Goal: Task Accomplishment & Management: Manage account settings

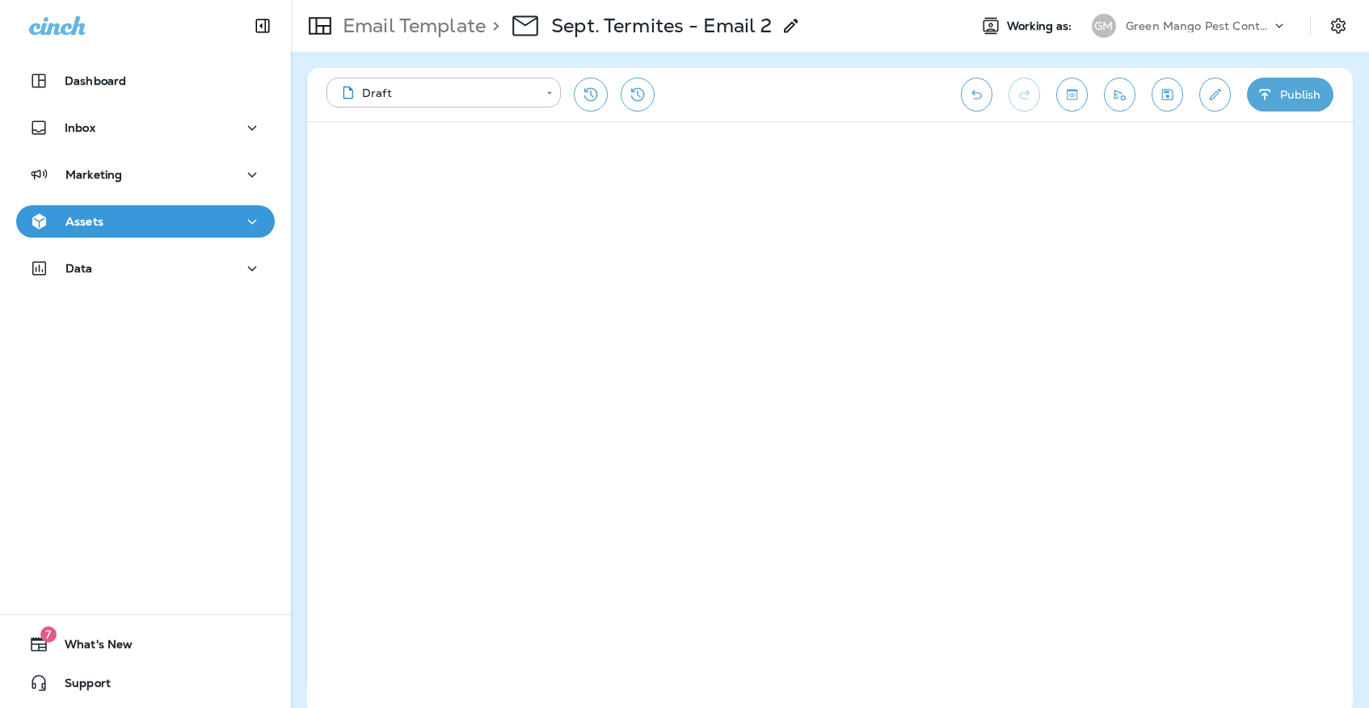
click at [1162, 93] on icon "Save" at bounding box center [1167, 94] width 11 height 11
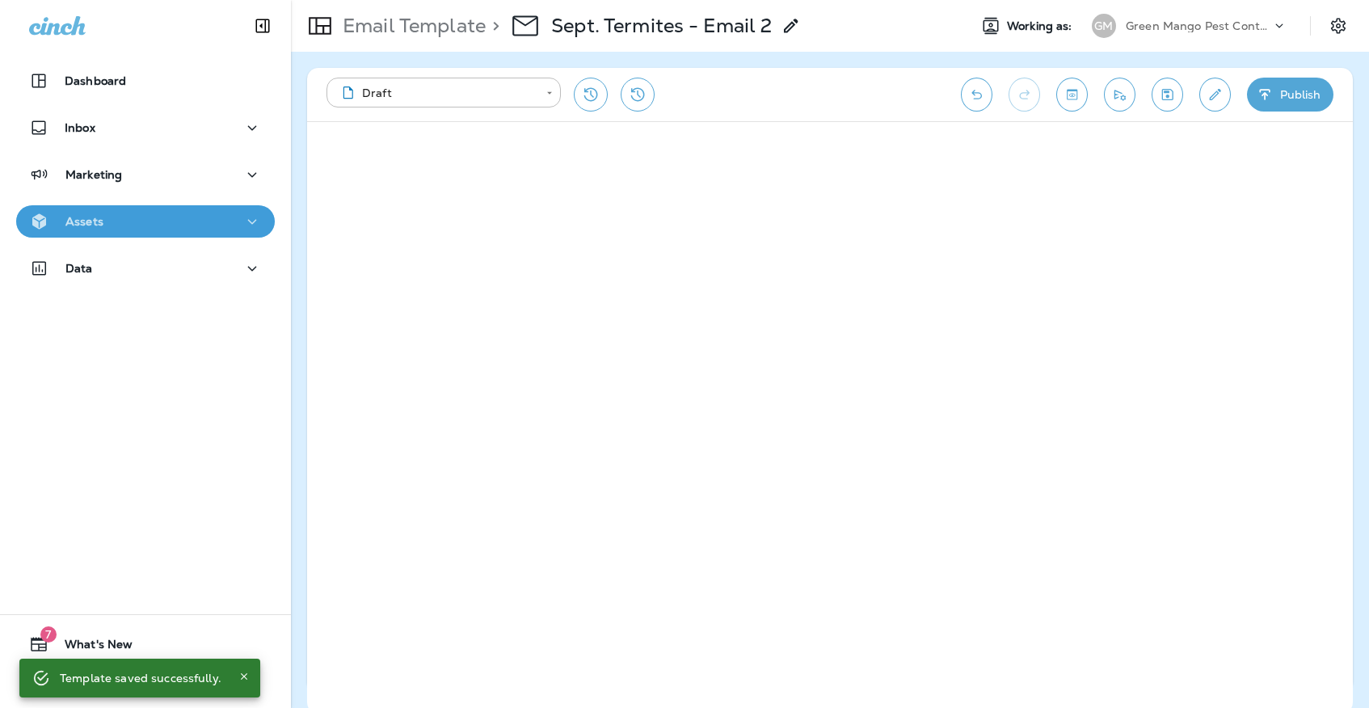
click at [114, 235] on button "Assets" at bounding box center [145, 221] width 259 height 32
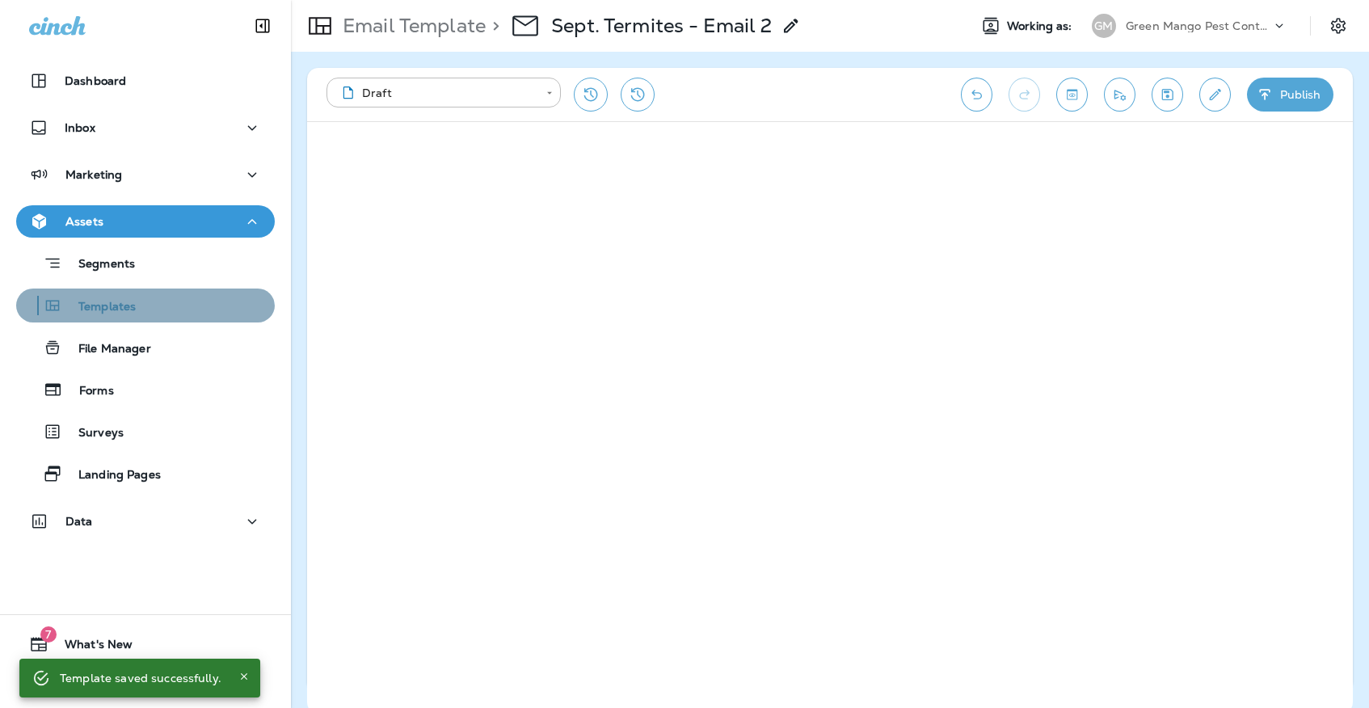
click at [125, 322] on button "Templates" at bounding box center [145, 305] width 259 height 34
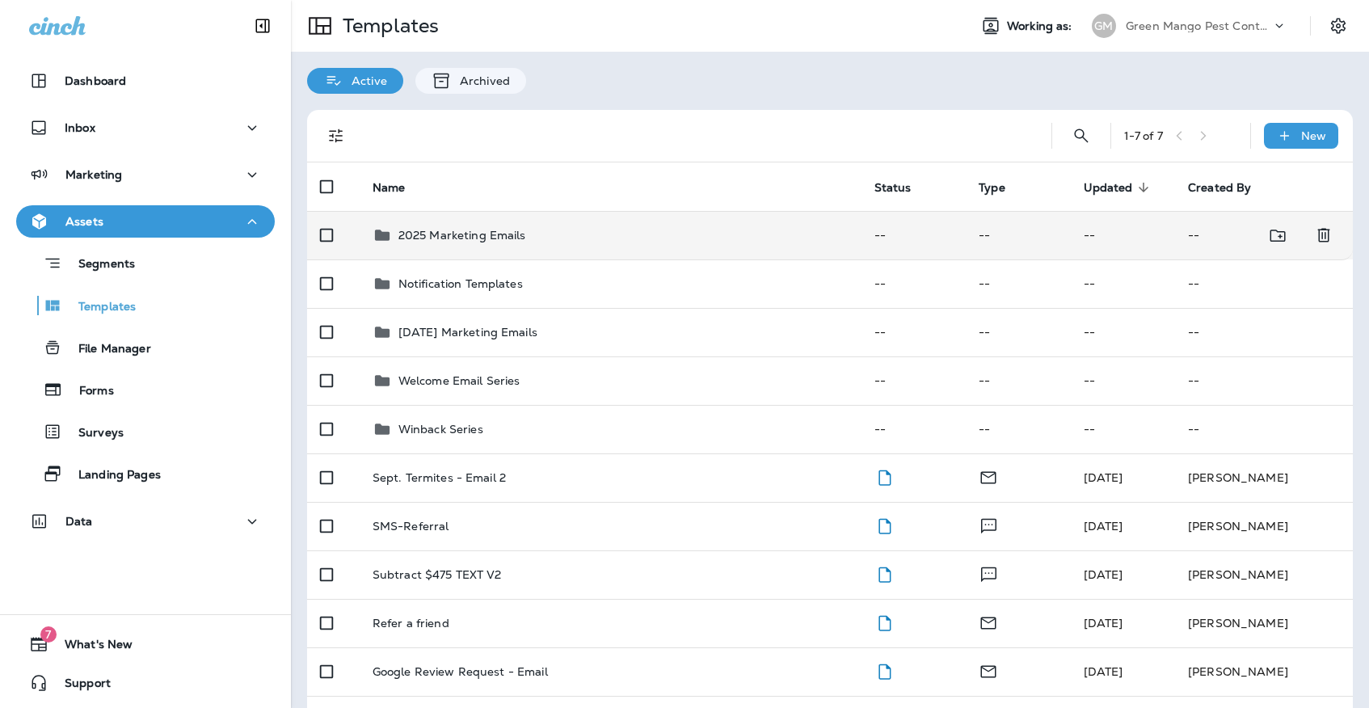
click at [611, 225] on div "2025 Marketing Emails" at bounding box center [611, 234] width 476 height 19
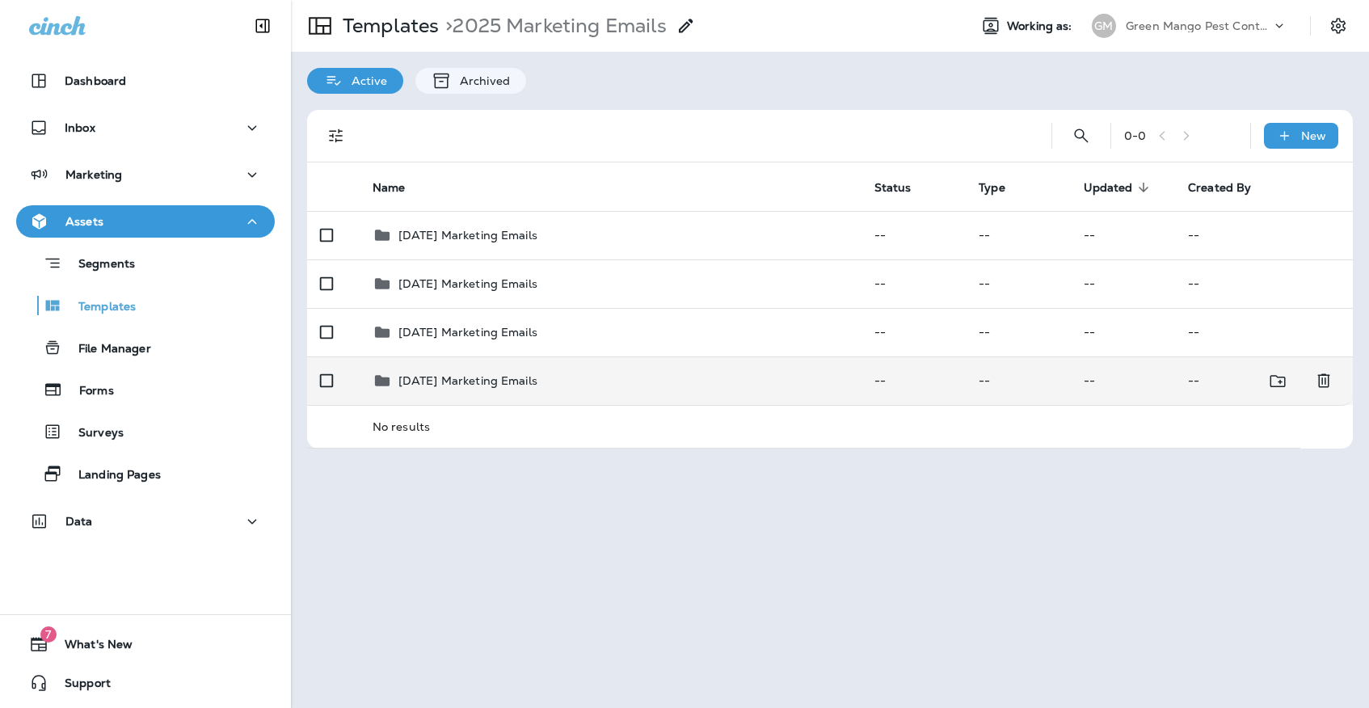
click at [582, 381] on td "[DATE] Marketing Emails" at bounding box center [611, 380] width 502 height 48
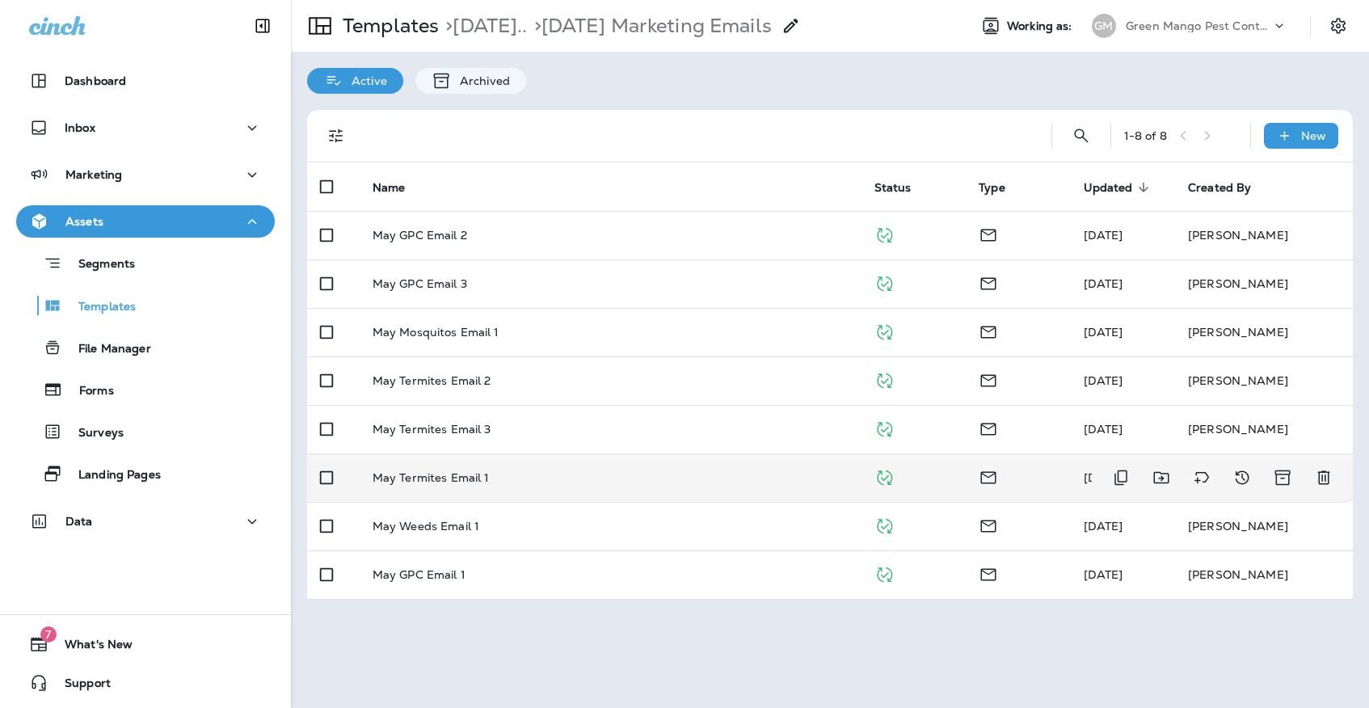
click at [601, 471] on div "May Termites Email 1" at bounding box center [611, 477] width 476 height 13
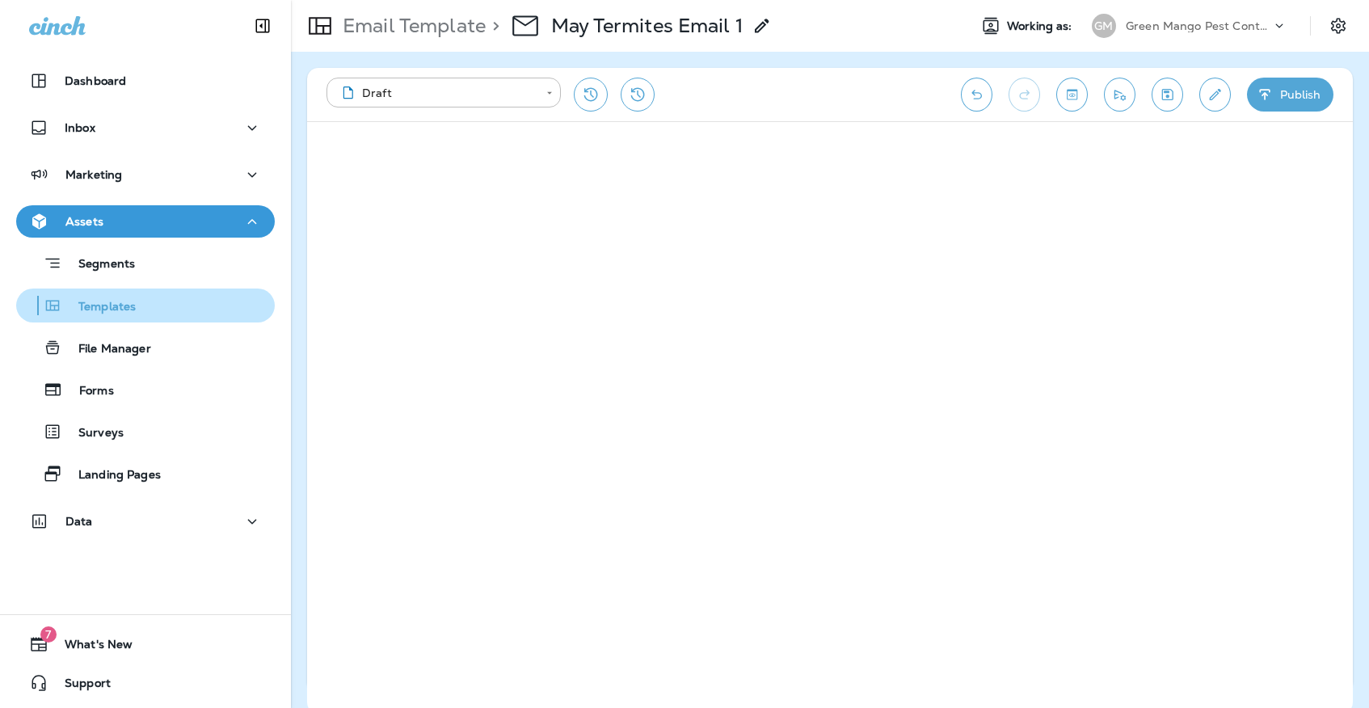
click at [260, 312] on div "Templates" at bounding box center [146, 305] width 246 height 24
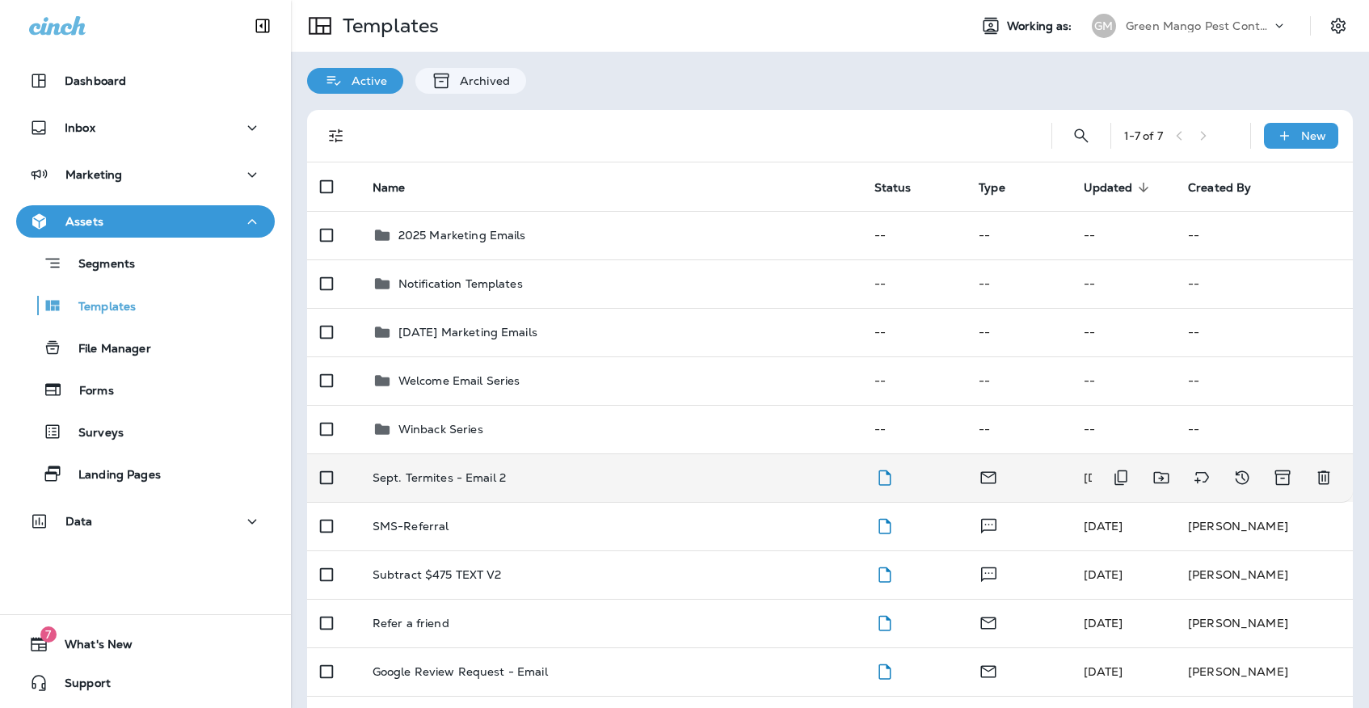
click at [604, 478] on td "Sept. Termites - Email 2" at bounding box center [611, 477] width 502 height 48
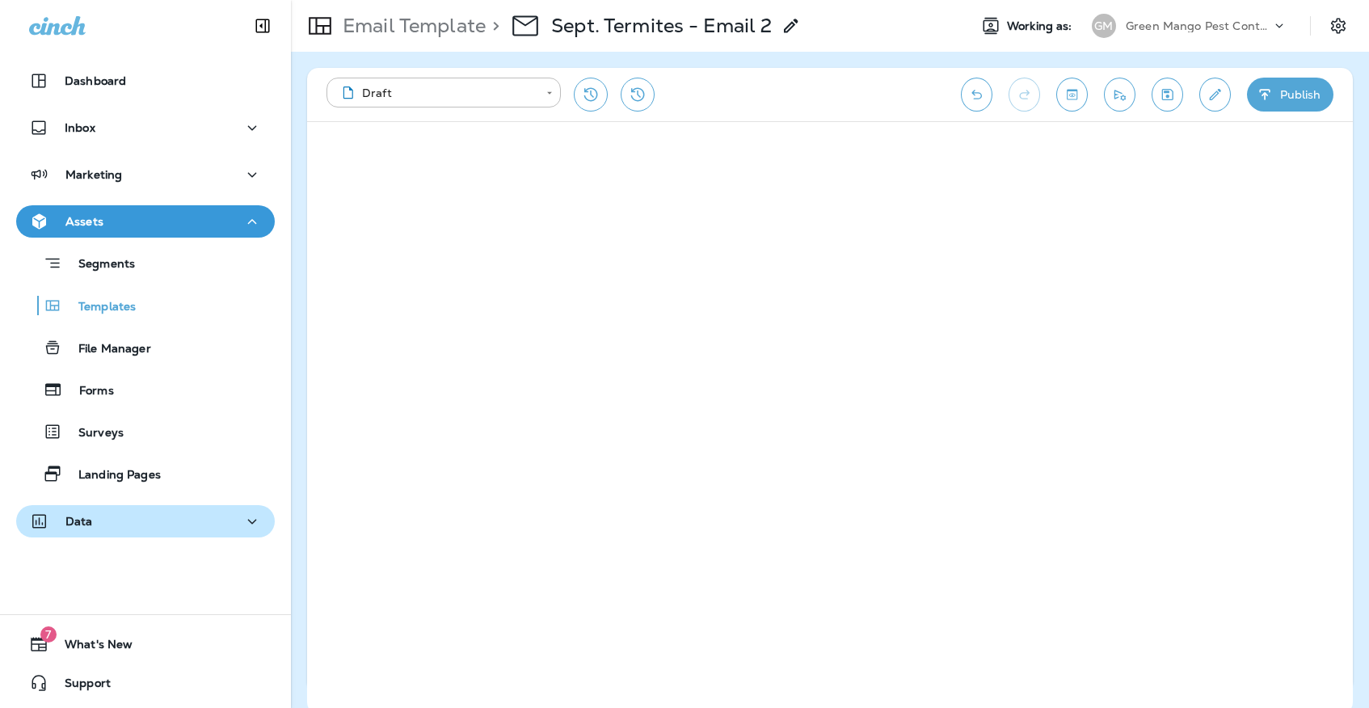
click at [165, 528] on div "Data" at bounding box center [145, 521] width 233 height 20
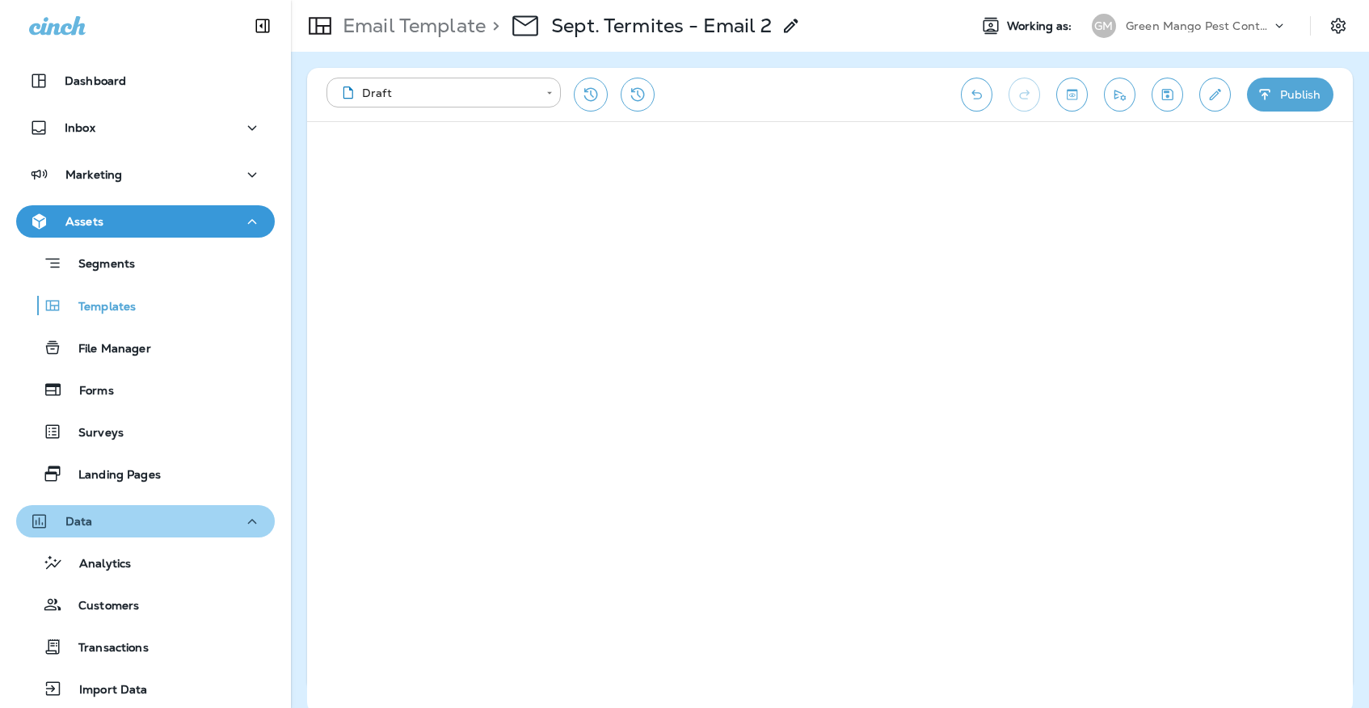
click at [150, 516] on div "Data" at bounding box center [145, 521] width 233 height 20
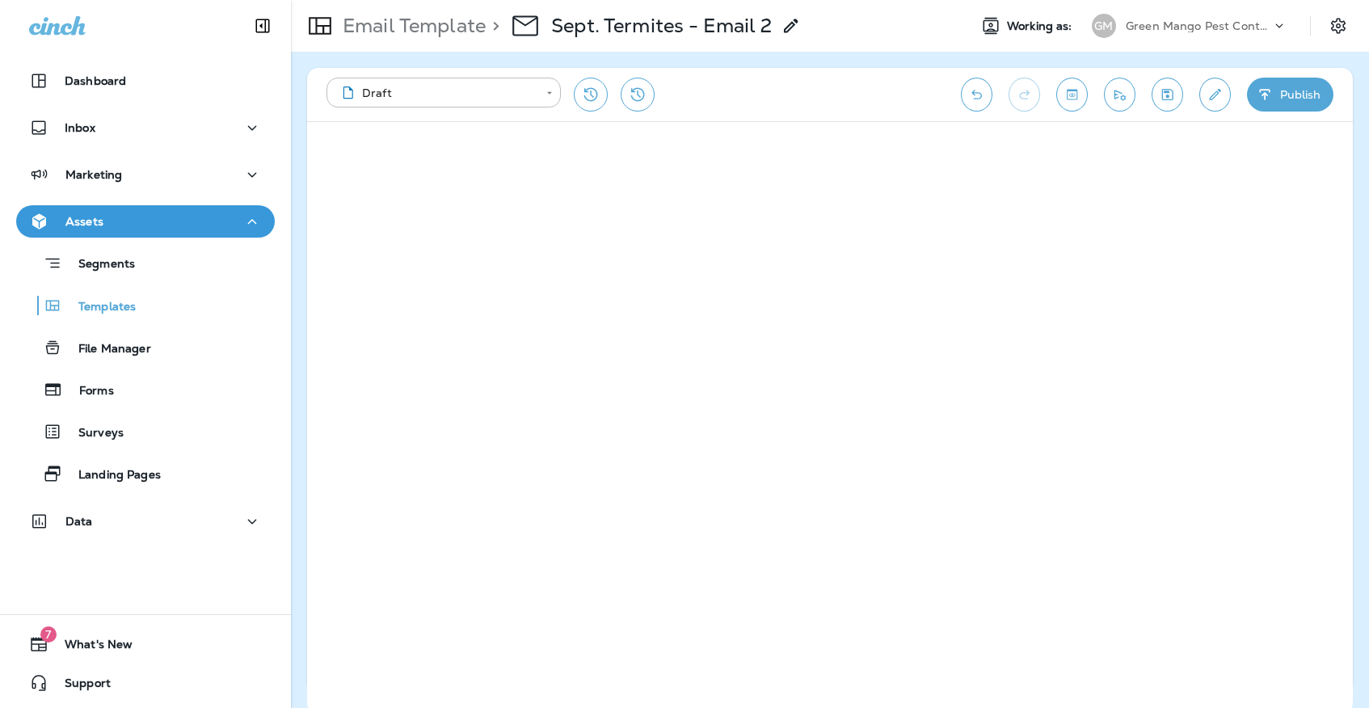
click at [141, 192] on div "Marketing" at bounding box center [145, 178] width 291 height 40
click at [141, 190] on button "Marketing" at bounding box center [145, 174] width 259 height 32
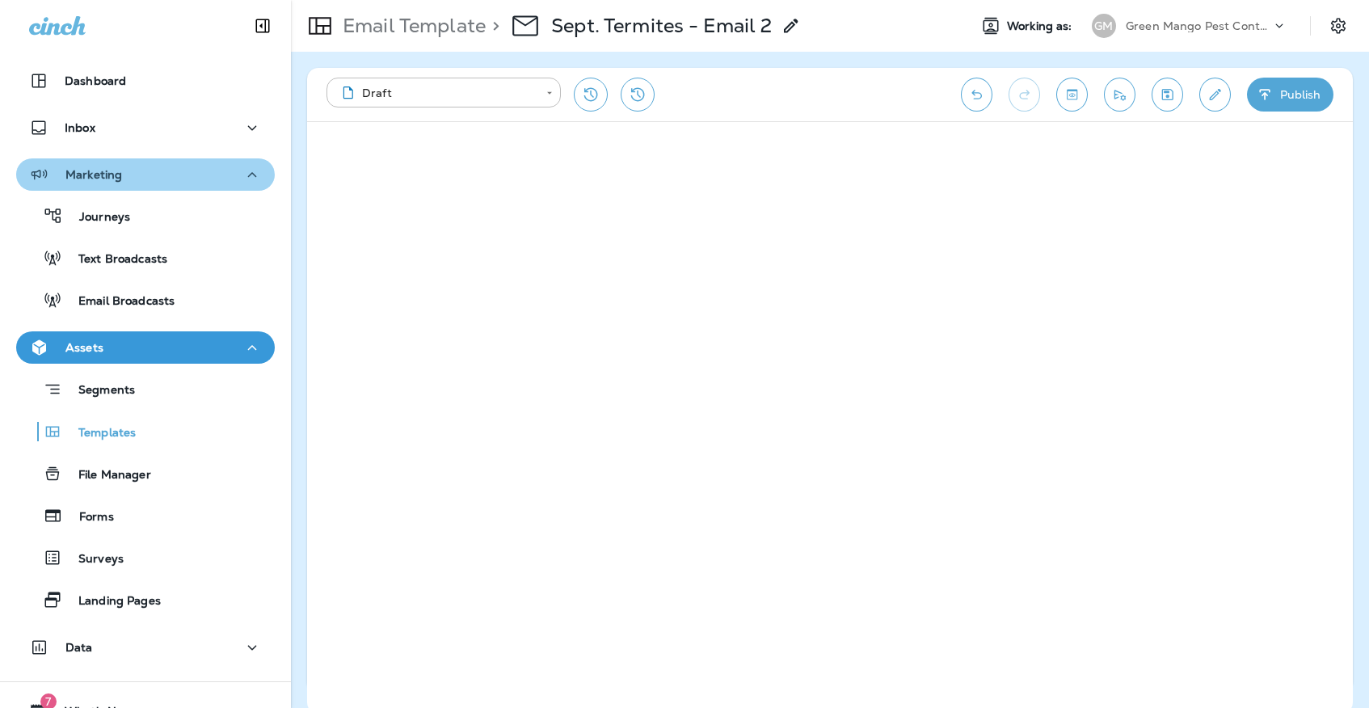
click at [141, 190] on button "Marketing" at bounding box center [145, 174] width 259 height 32
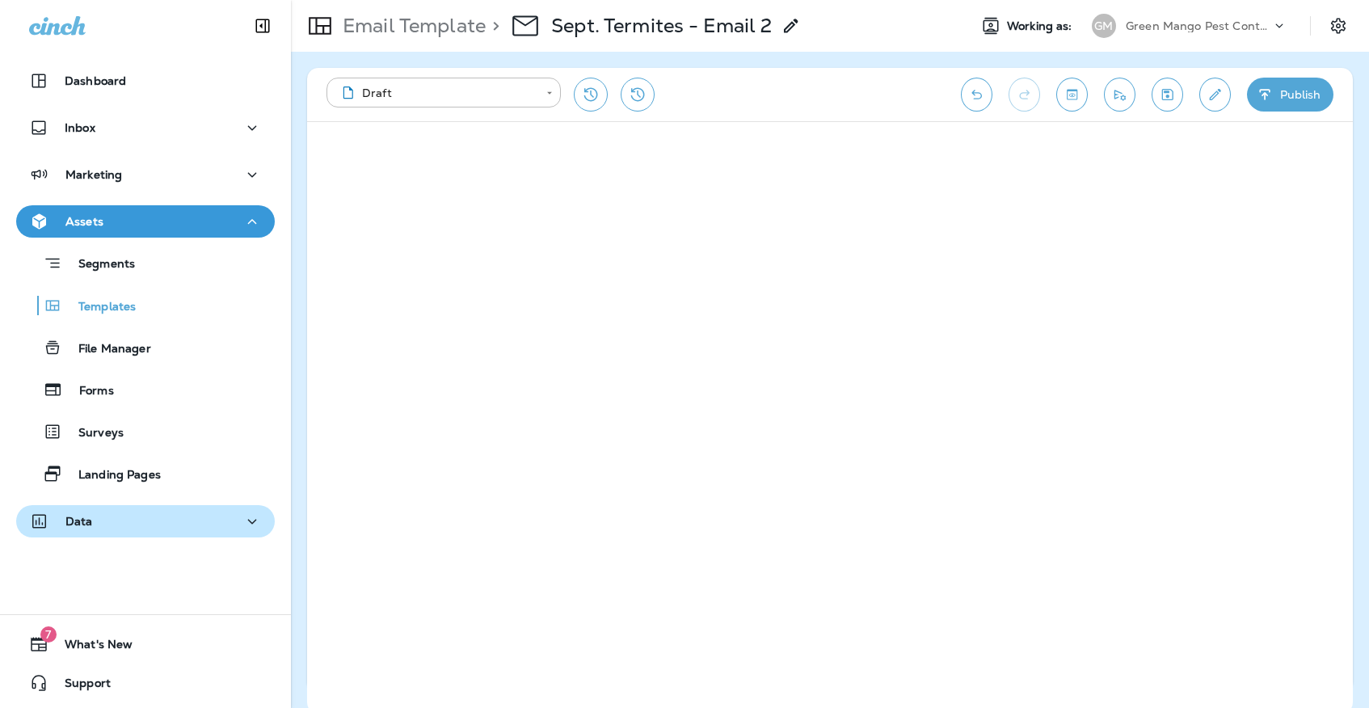
click at [157, 516] on div "Data" at bounding box center [145, 521] width 233 height 20
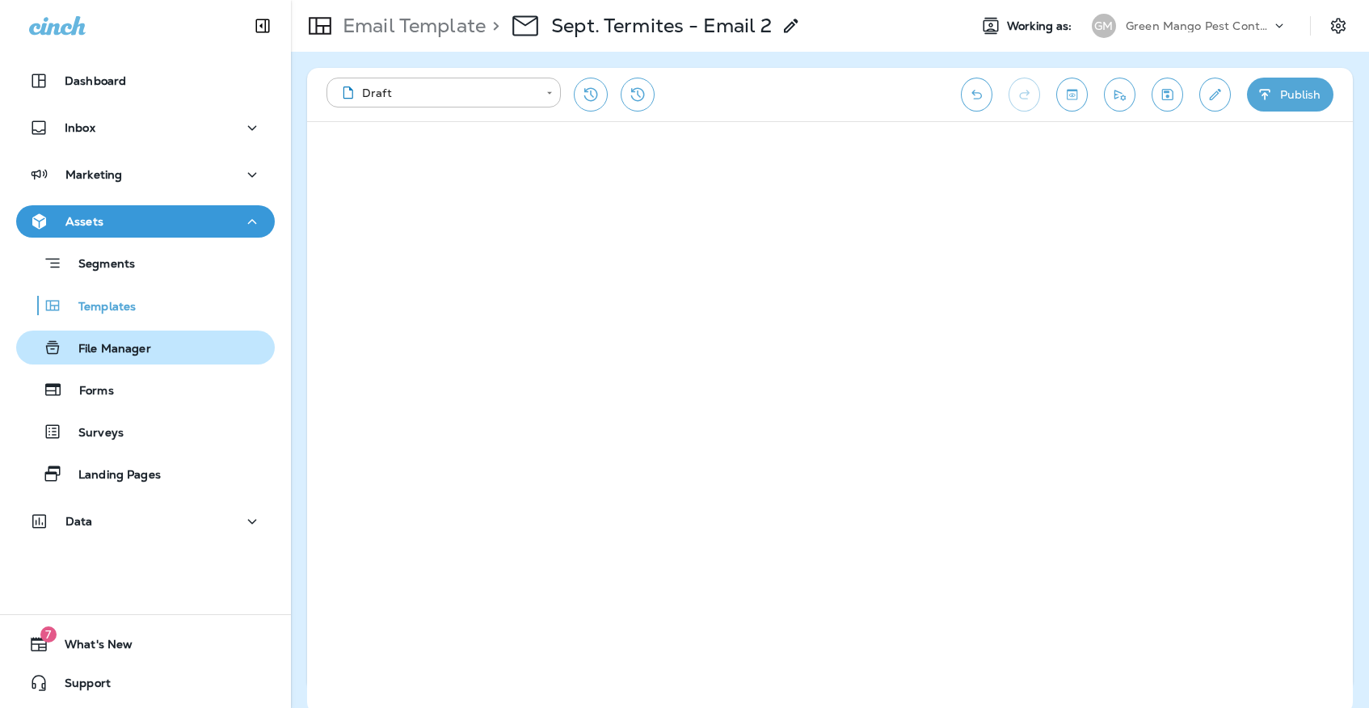
click at [151, 354] on p "File Manager" at bounding box center [106, 349] width 89 height 15
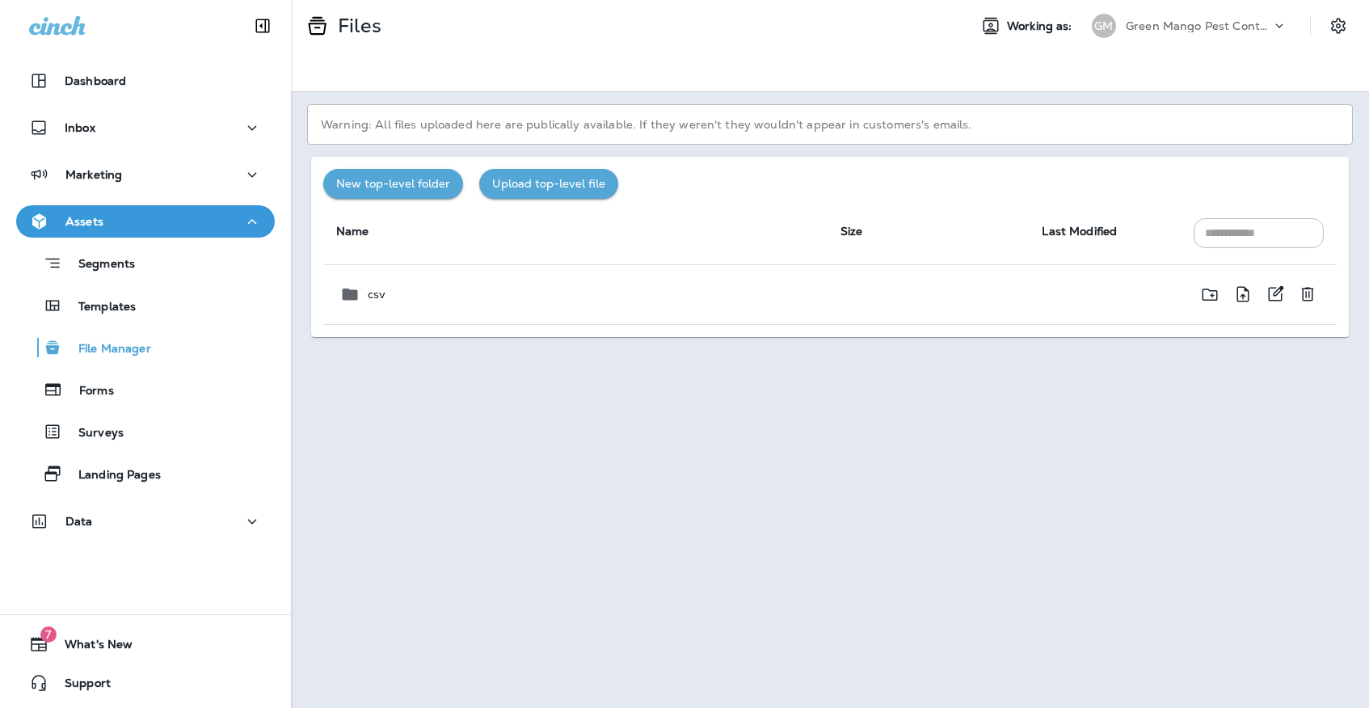
click at [471, 292] on div "csv" at bounding box center [576, 293] width 475 height 19
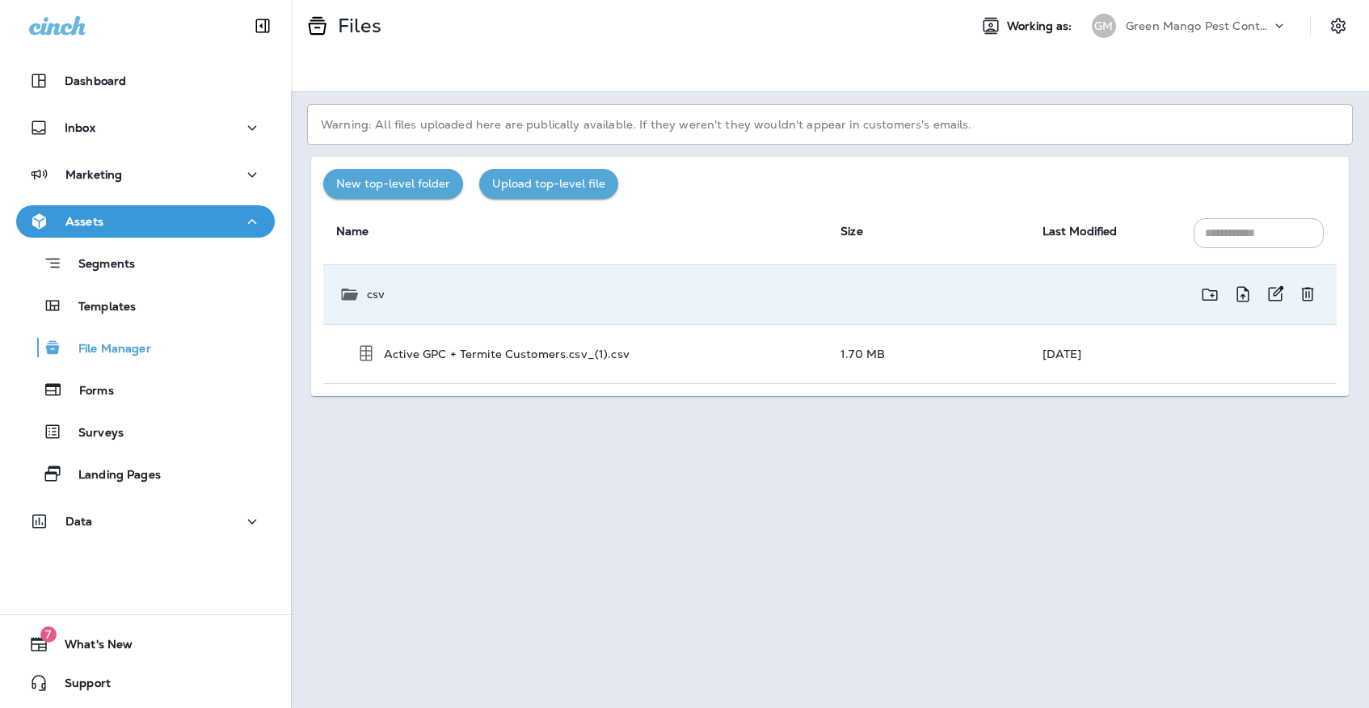
click at [471, 292] on div "csv" at bounding box center [576, 293] width 475 height 19
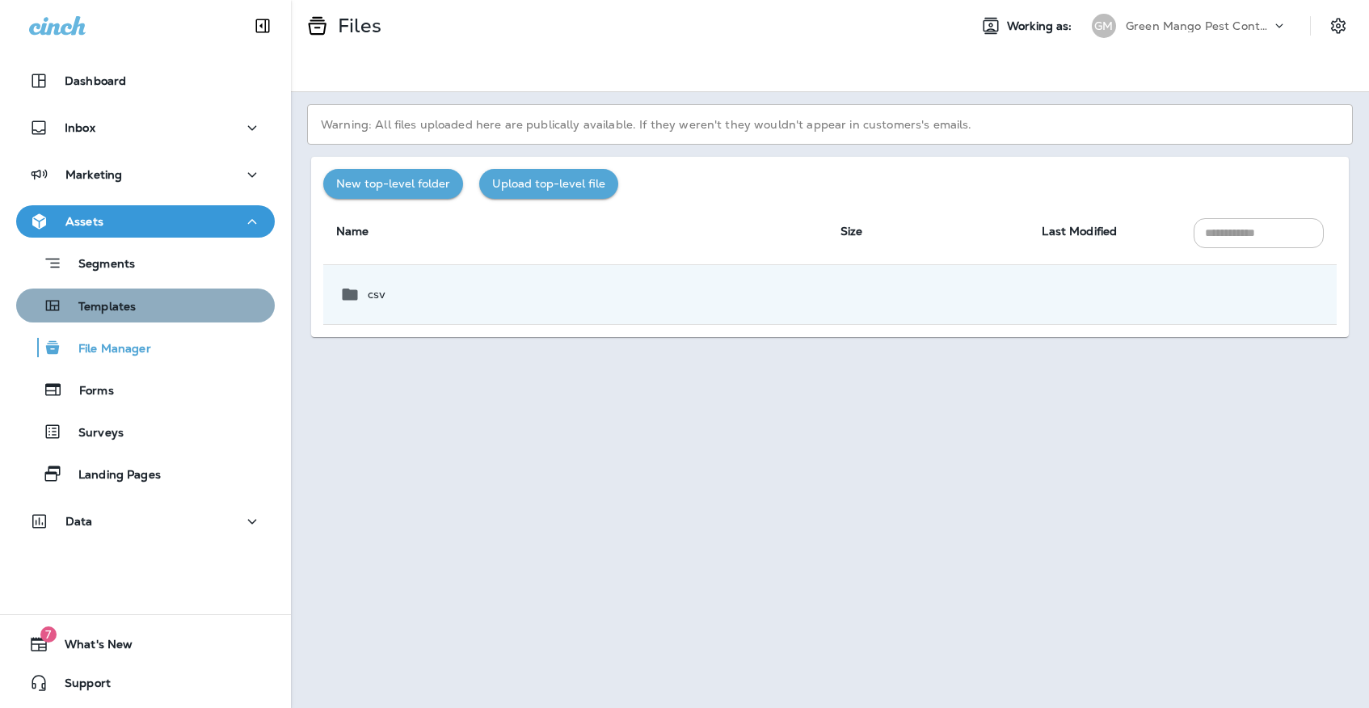
click at [240, 303] on div "Templates" at bounding box center [146, 305] width 246 height 24
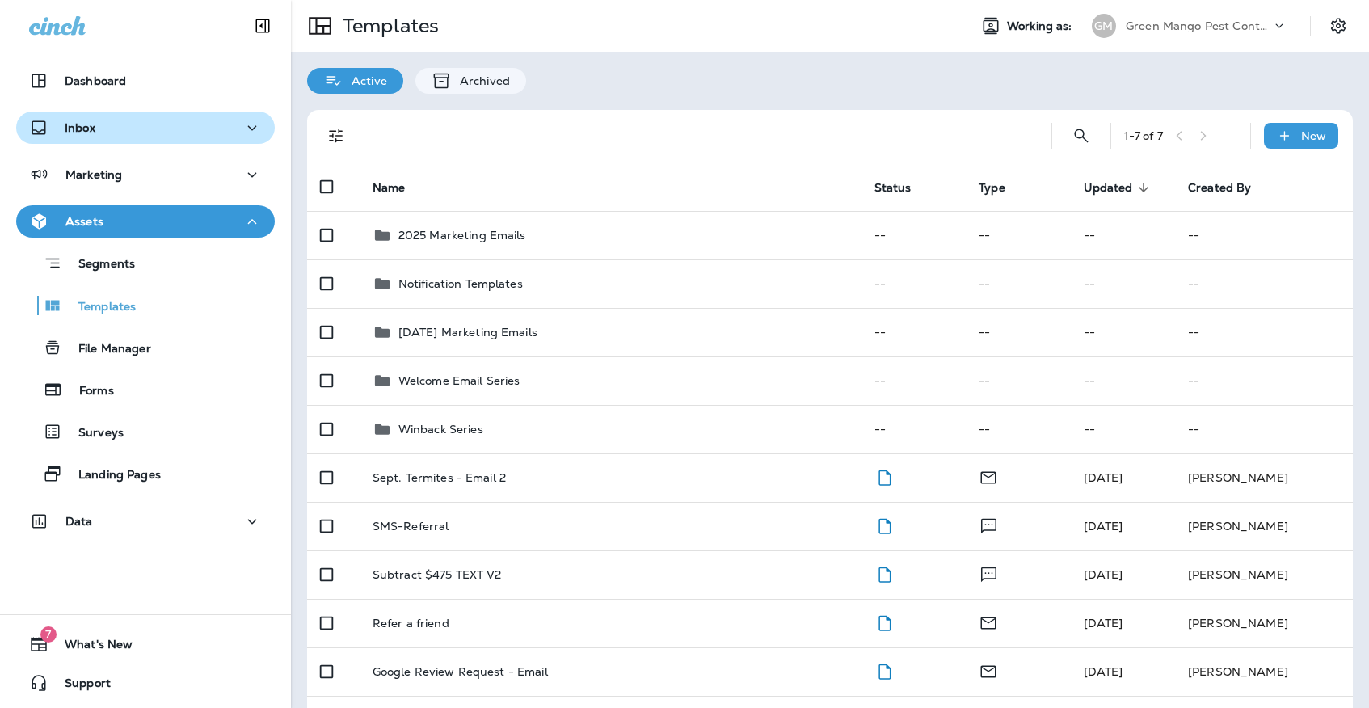
click at [175, 120] on div "Inbox" at bounding box center [145, 128] width 233 height 20
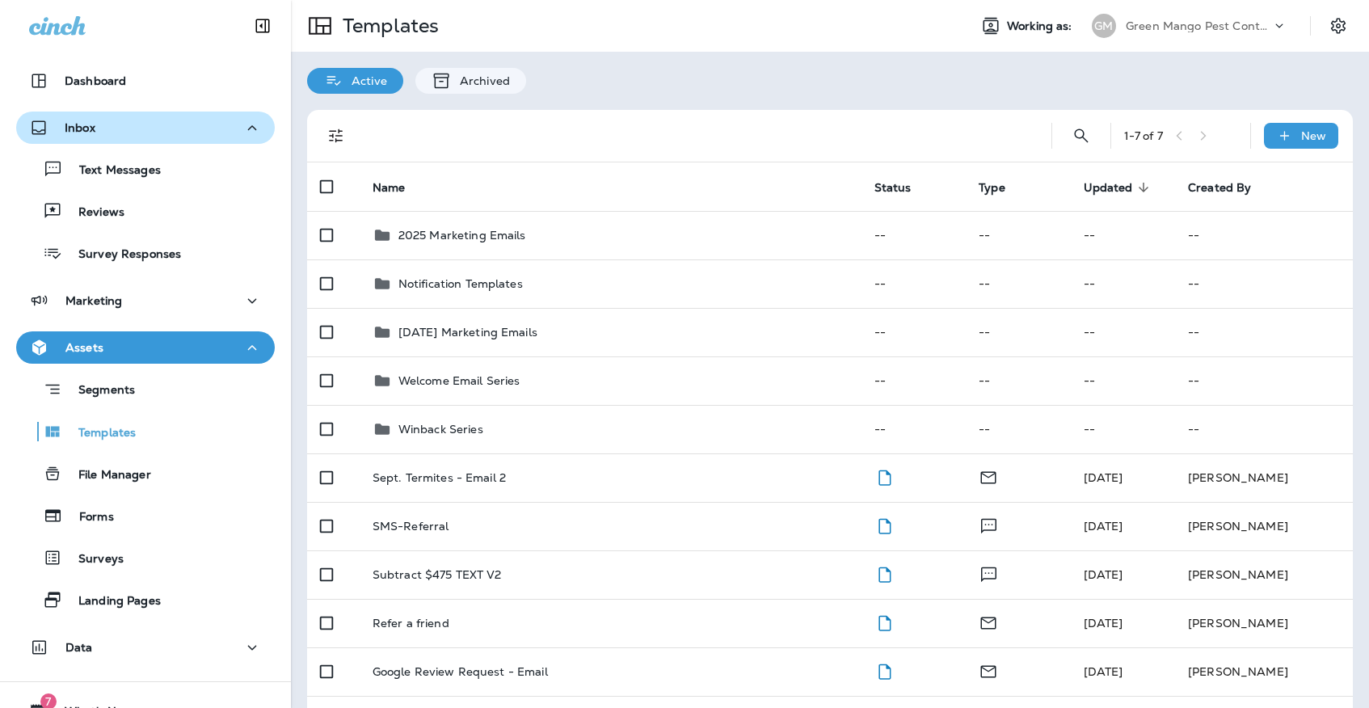
click at [175, 120] on div "Inbox" at bounding box center [145, 128] width 233 height 20
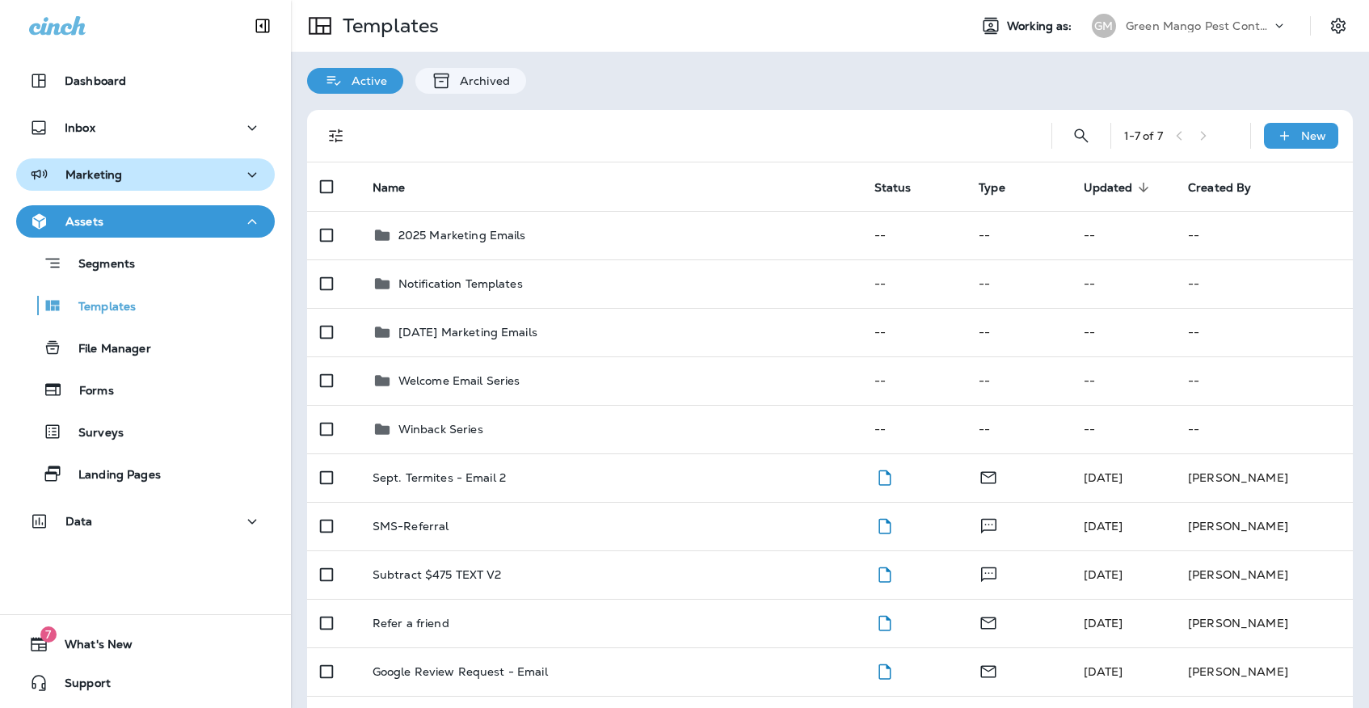
click at [173, 184] on div "Marketing" at bounding box center [145, 175] width 233 height 20
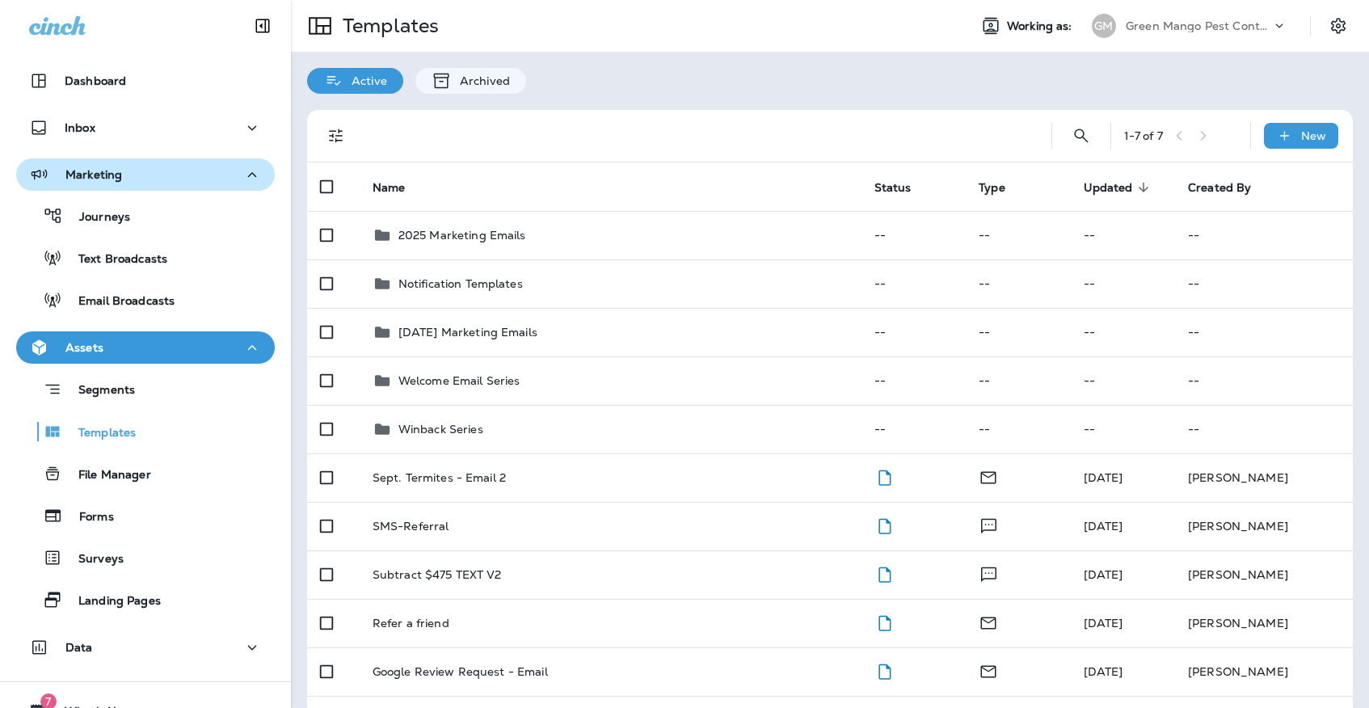
click at [173, 184] on div "Marketing" at bounding box center [145, 175] width 233 height 20
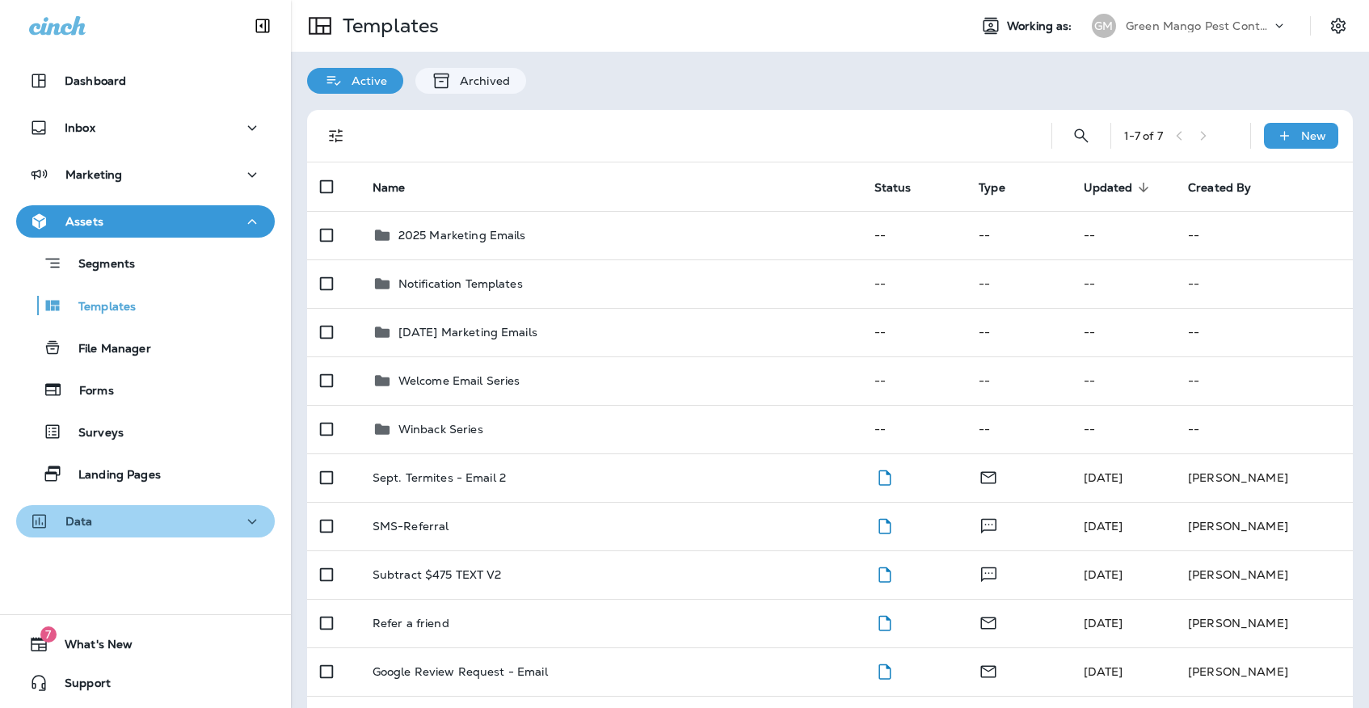
click at [163, 526] on div "Data" at bounding box center [145, 521] width 233 height 20
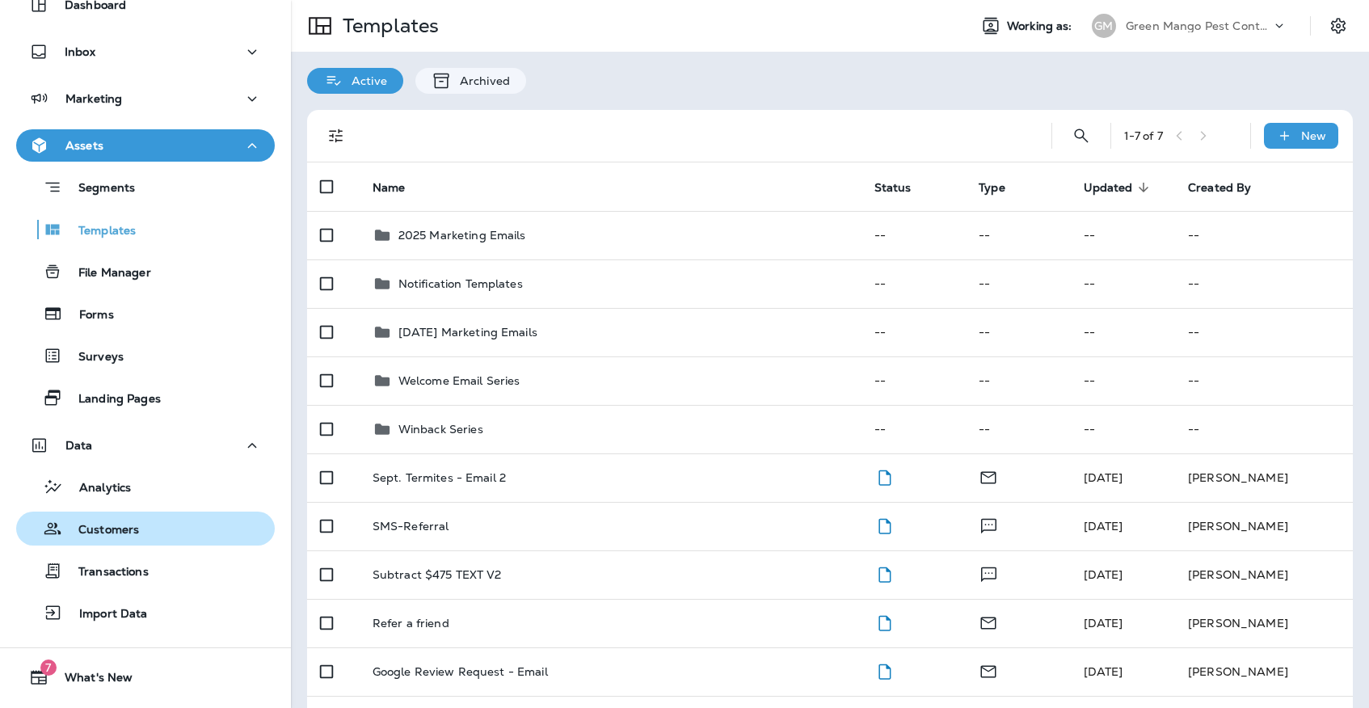
scroll to position [78, 0]
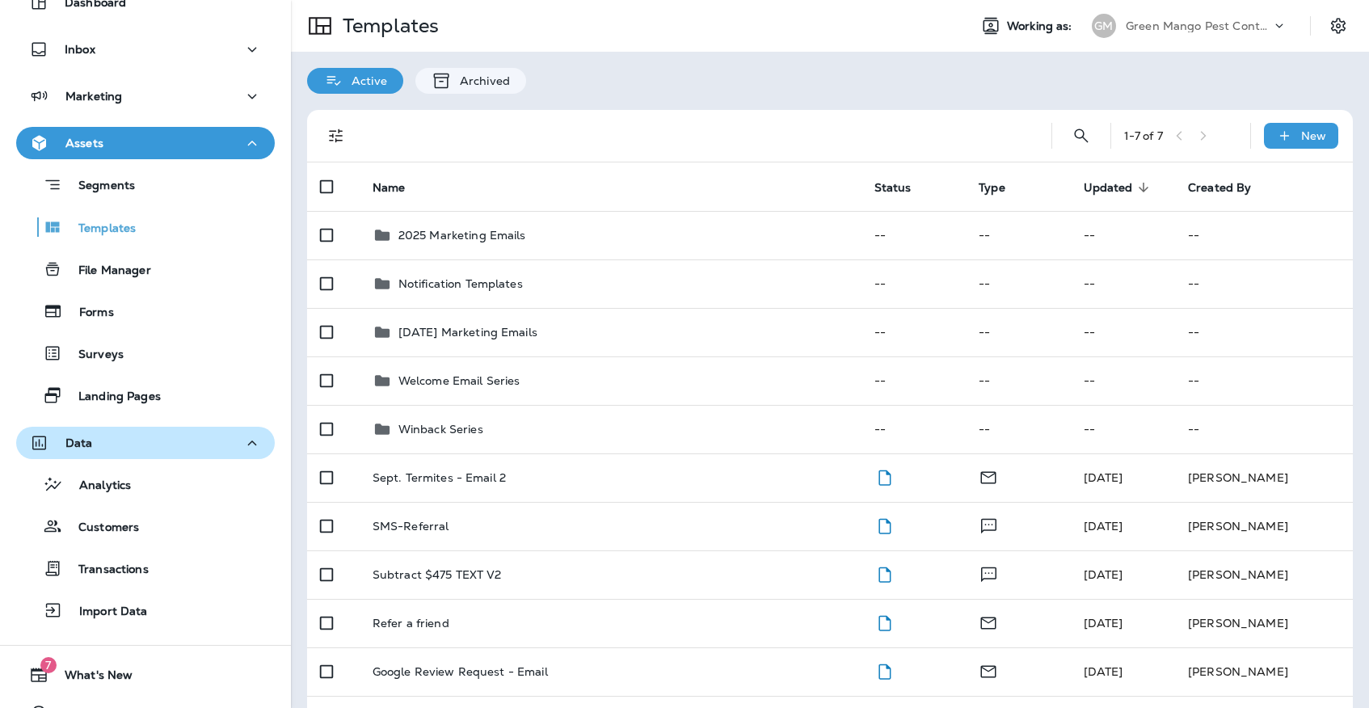
click at [158, 453] on button "Data" at bounding box center [145, 443] width 259 height 32
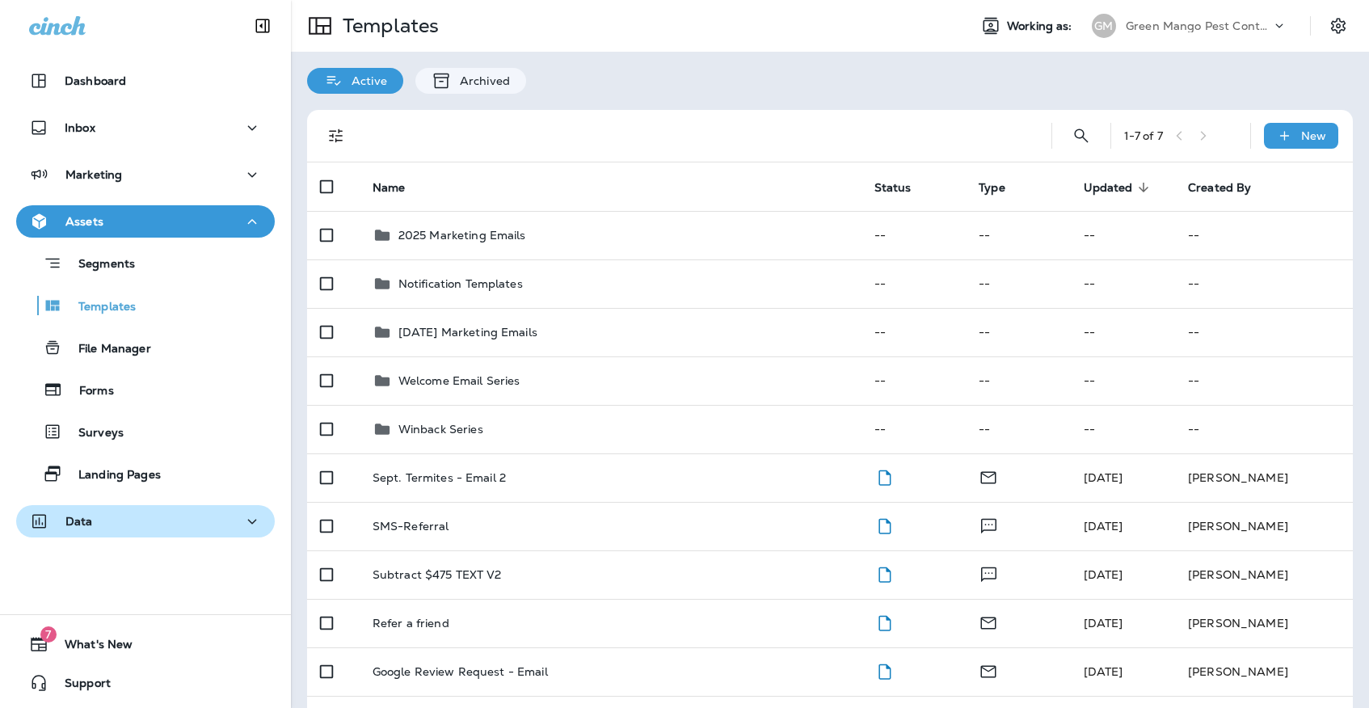
scroll to position [0, 0]
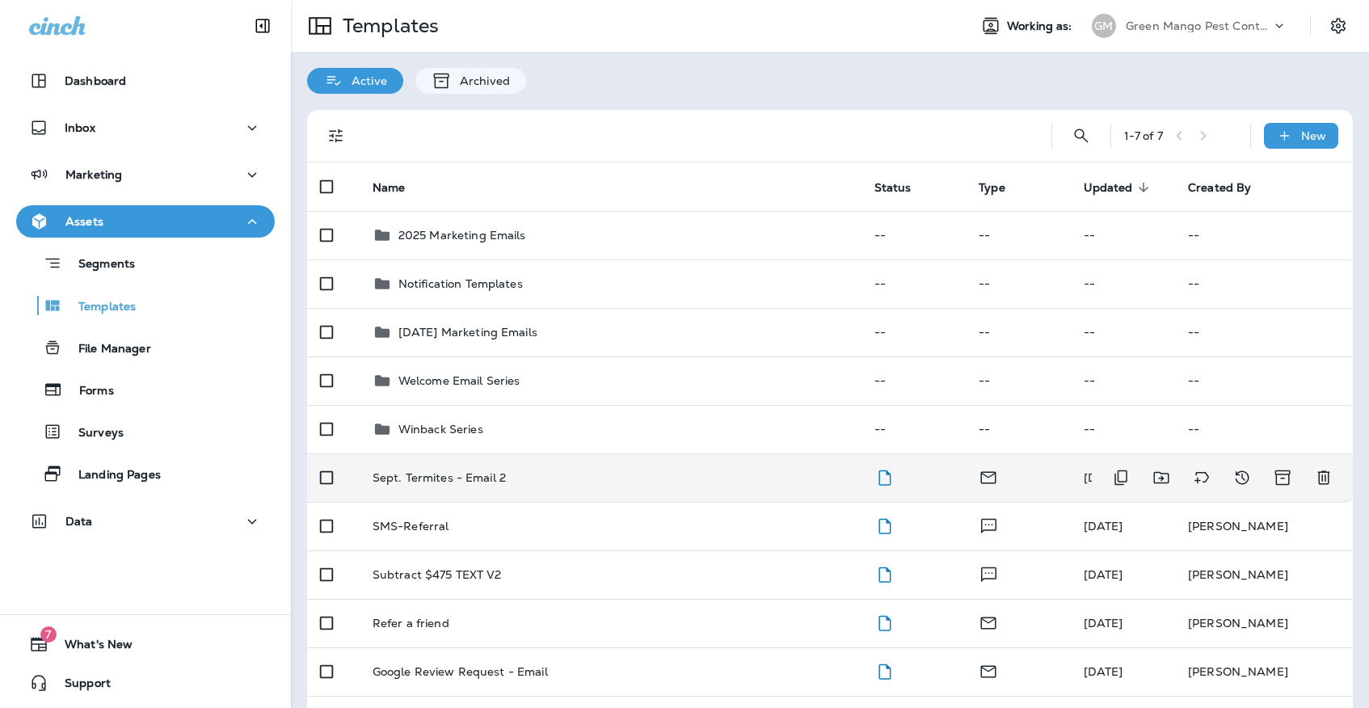
click at [518, 471] on div "Sept. Termites - Email 2" at bounding box center [611, 477] width 476 height 13
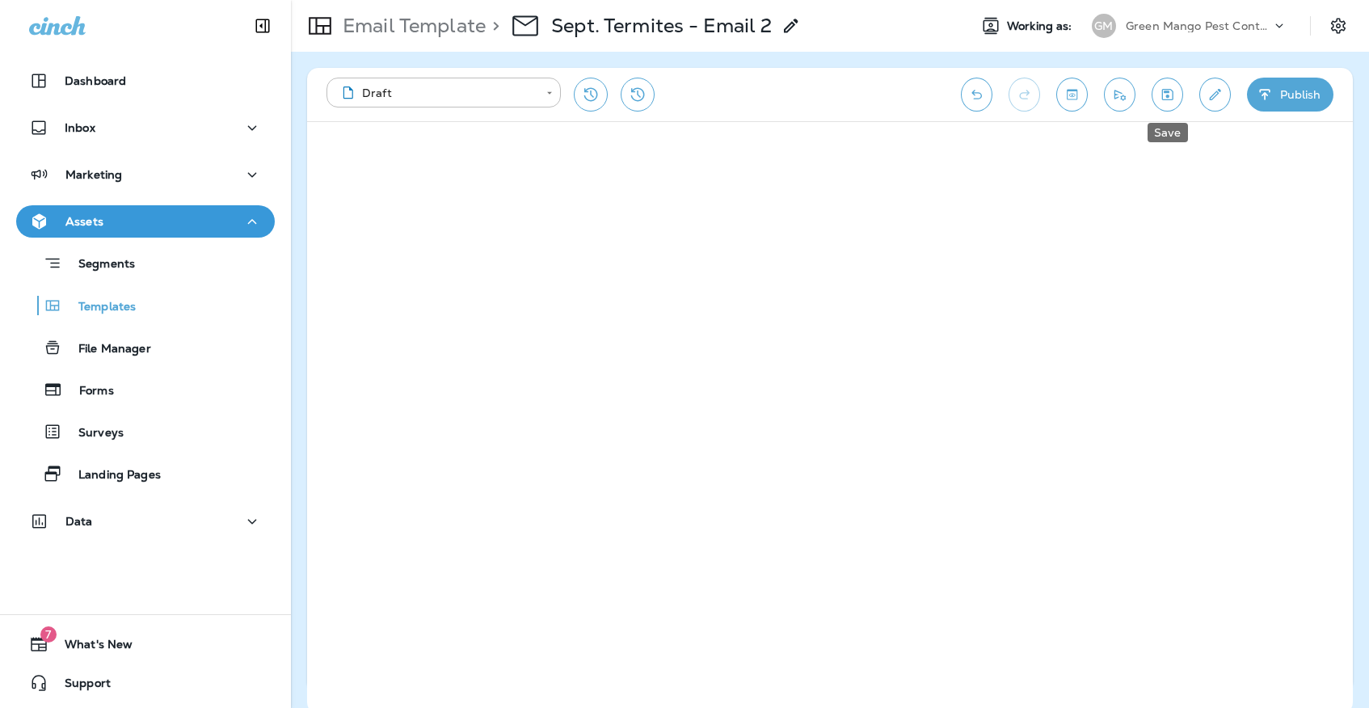
click at [1172, 98] on icon "Save" at bounding box center [1167, 94] width 11 height 11
click at [1162, 98] on icon "Save" at bounding box center [1167, 94] width 11 height 11
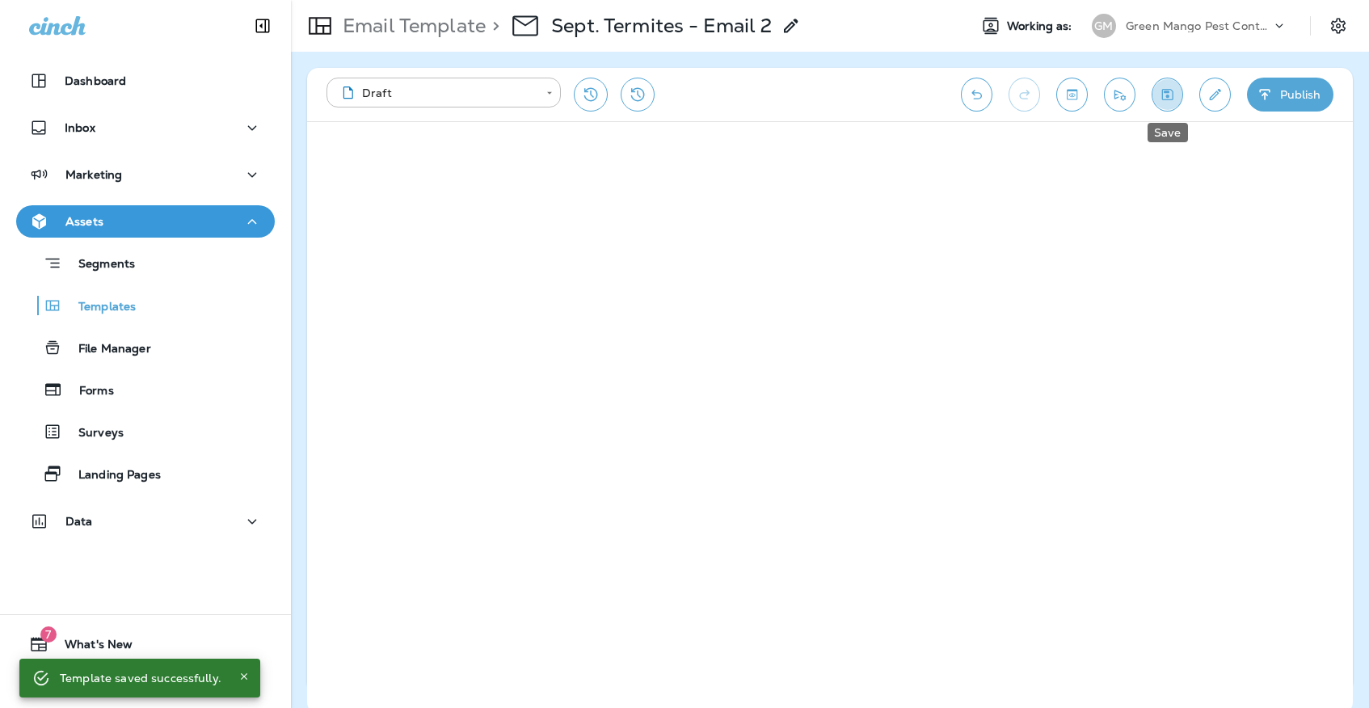
click at [1177, 98] on button "Save" at bounding box center [1167, 95] width 32 height 34
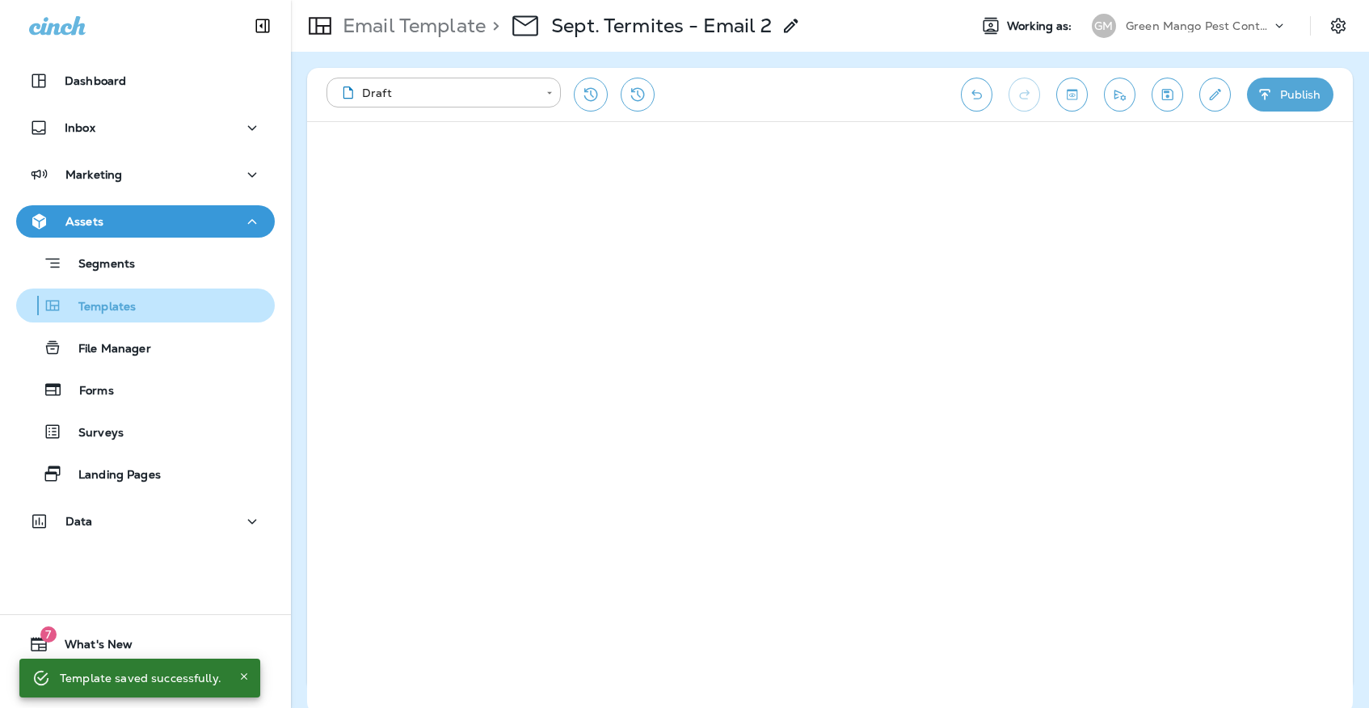
click at [111, 292] on button "Templates" at bounding box center [145, 305] width 259 height 34
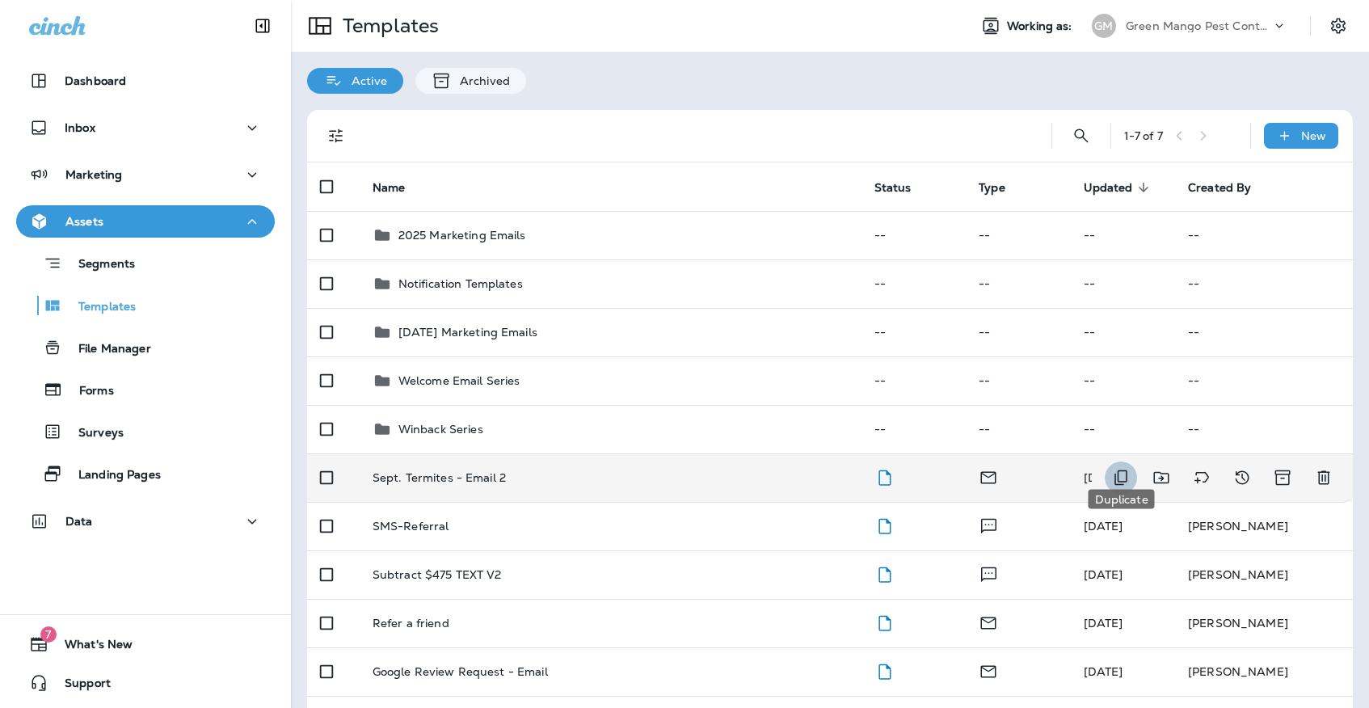
click at [1122, 474] on button "Duplicate" at bounding box center [1121, 477] width 32 height 32
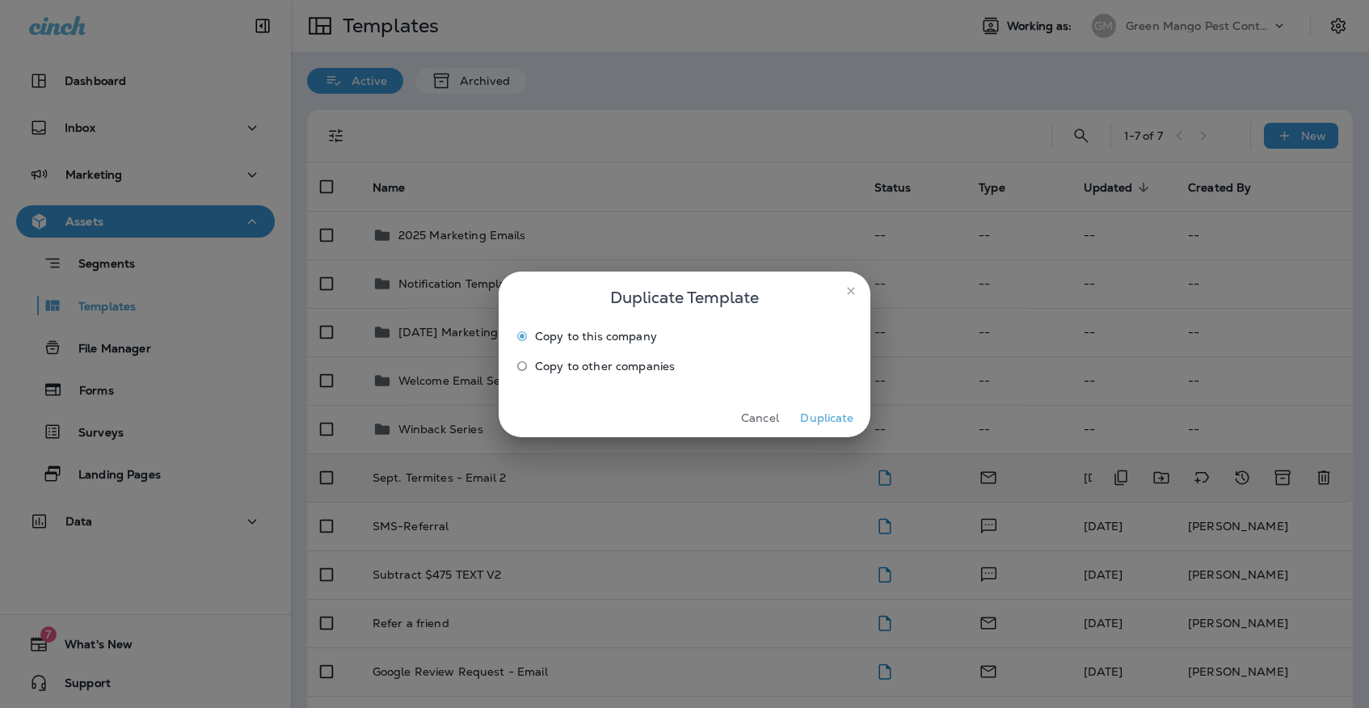
click at [635, 353] on label "Copy to other companies" at bounding box center [673, 366] width 329 height 26
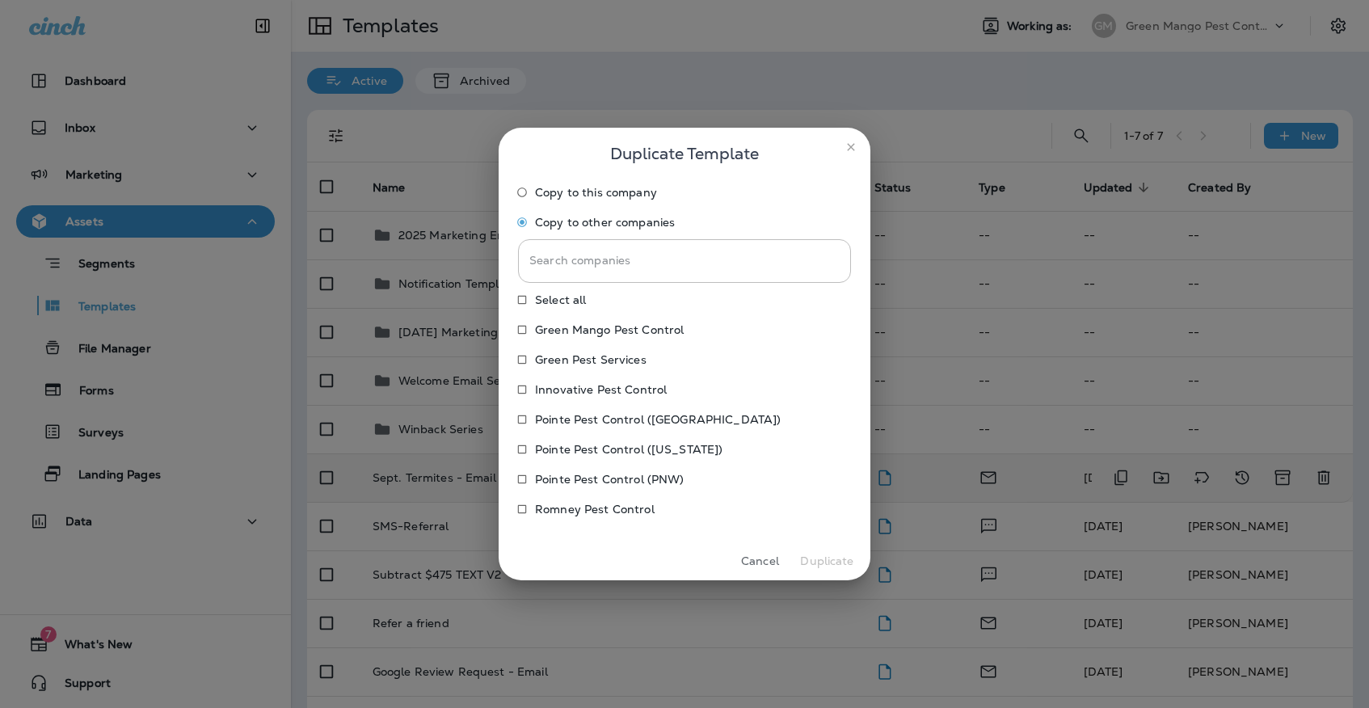
click at [621, 356] on p "Green Pest Services" at bounding box center [591, 359] width 112 height 13
click at [624, 377] on label "Innovative Pest Control" at bounding box center [673, 390] width 329 height 26
click at [624, 413] on p "Pointe Pest Control ([GEOGRAPHIC_DATA])" at bounding box center [658, 419] width 246 height 13
click at [624, 434] on div "Select all Green Mango Pest Control Green Pest Services Innovative Pest Control…" at bounding box center [684, 406] width 333 height 239
click at [625, 452] on p "Pointe Pest Control ([US_STATE])" at bounding box center [628, 449] width 187 height 13
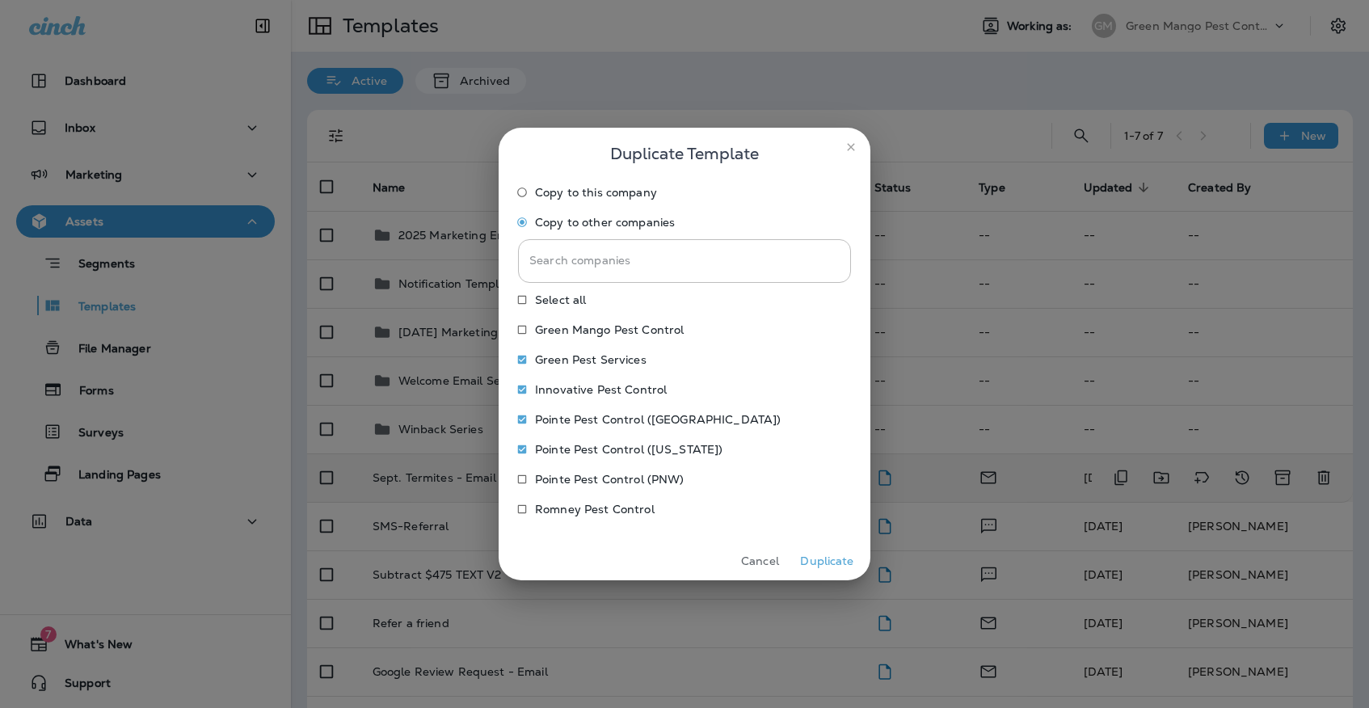
click at [625, 483] on p "Pointe Pest Control (PNW)" at bounding box center [609, 479] width 149 height 13
click at [625, 503] on p "Romney Pest Control" at bounding box center [595, 509] width 120 height 13
click at [815, 562] on button "Duplicate" at bounding box center [827, 561] width 61 height 25
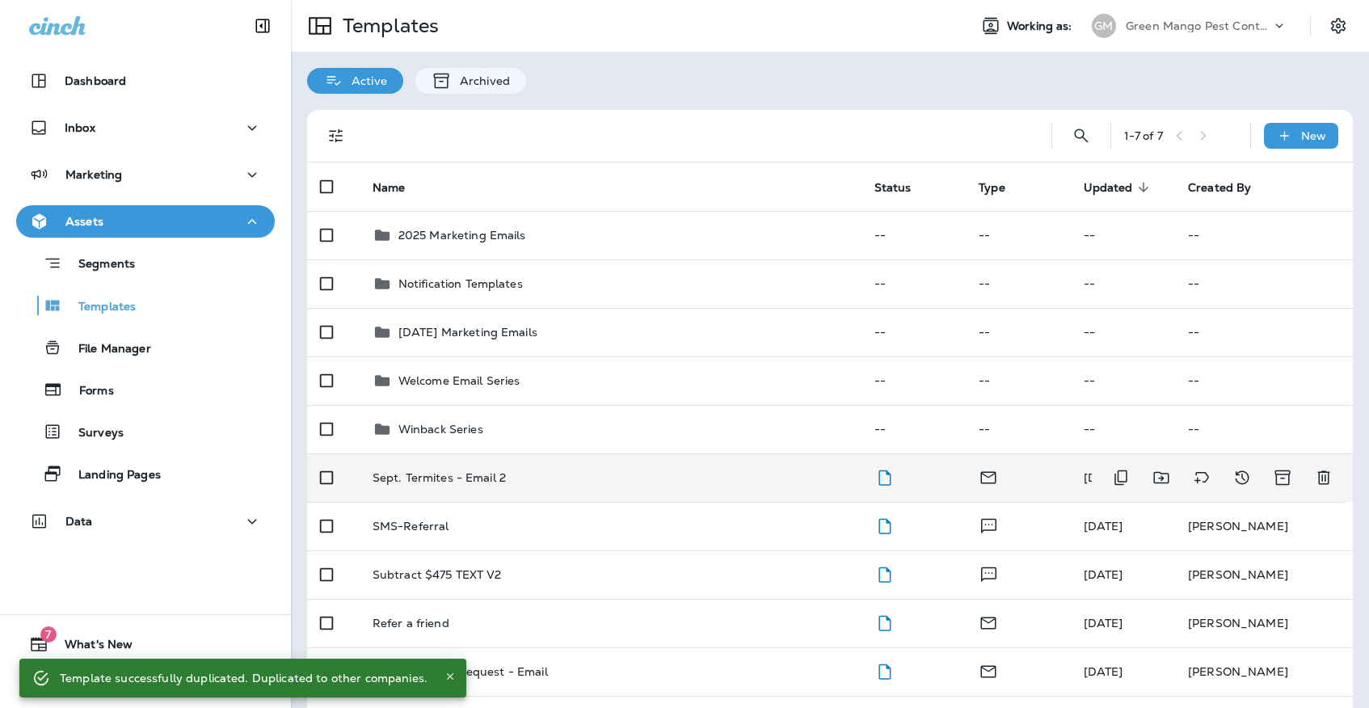
click at [749, 470] on td "Sept. Termites - Email 2" at bounding box center [611, 477] width 502 height 48
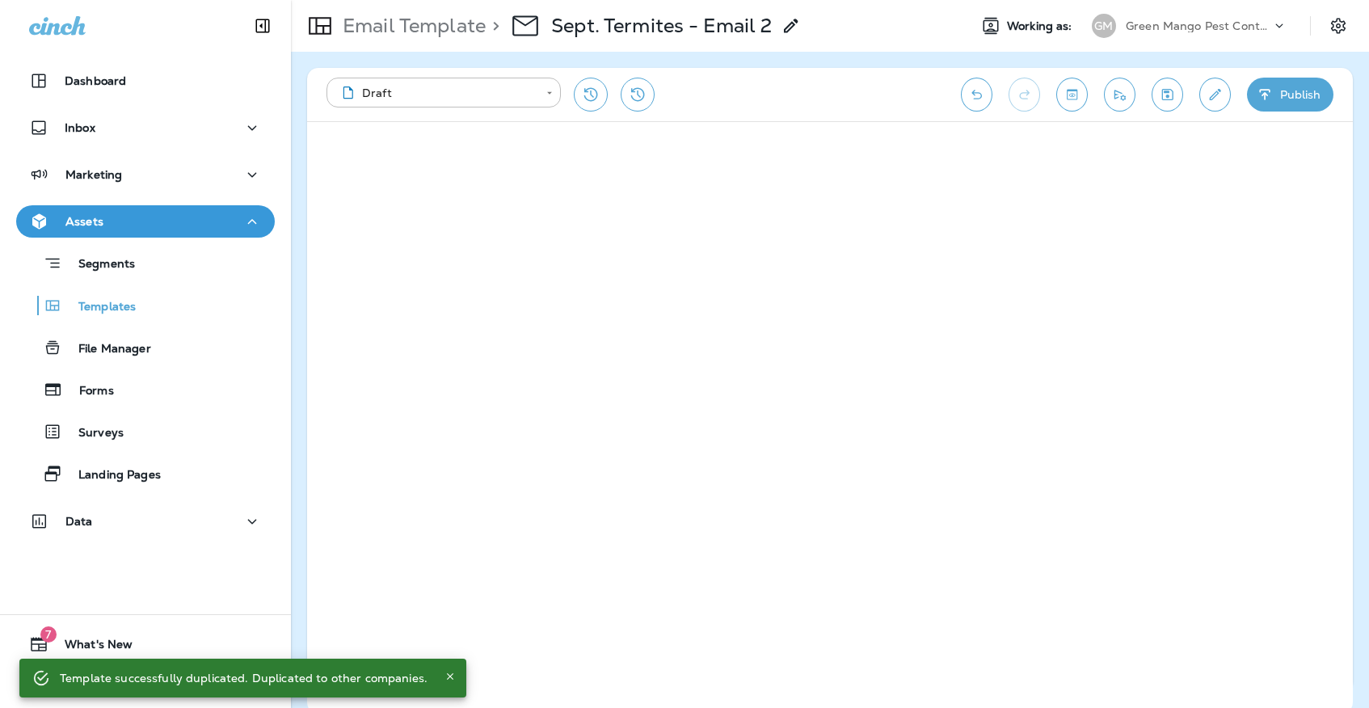
click at [1163, 91] on icon "Save" at bounding box center [1167, 94] width 17 height 16
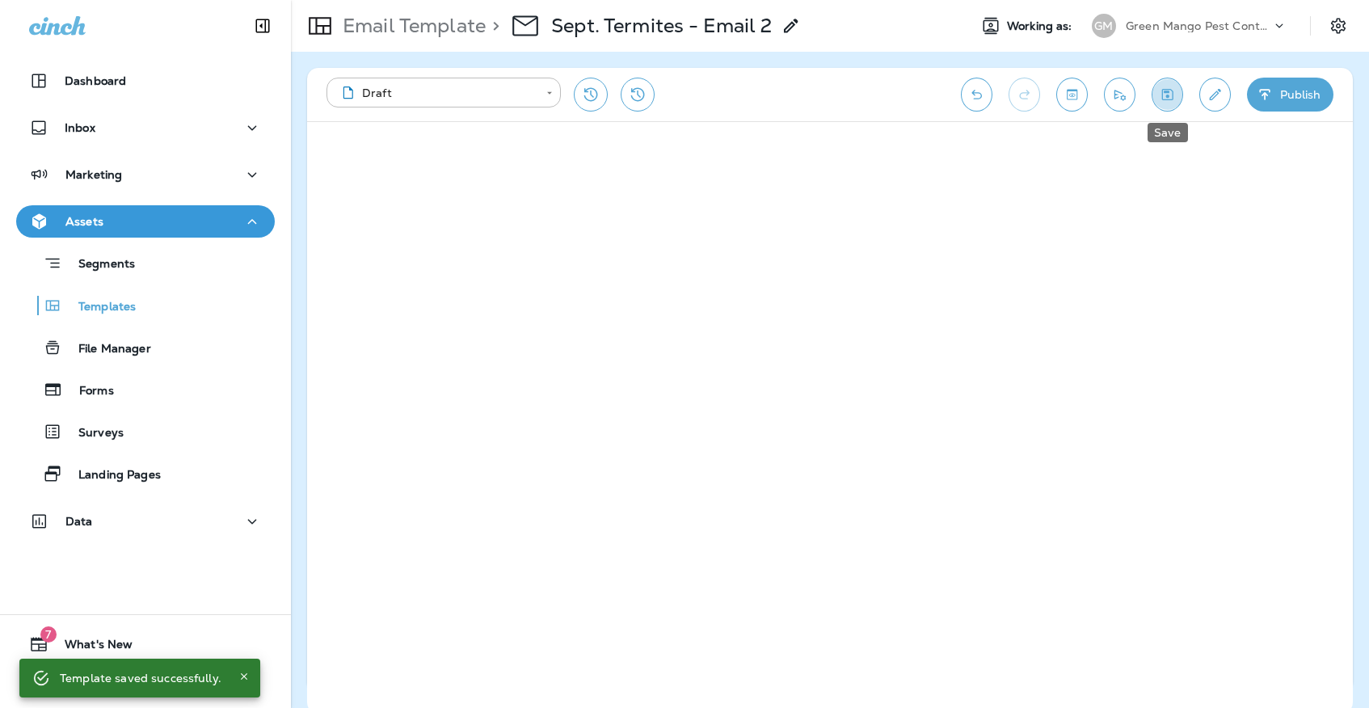
click at [1172, 97] on icon "Save" at bounding box center [1167, 94] width 11 height 11
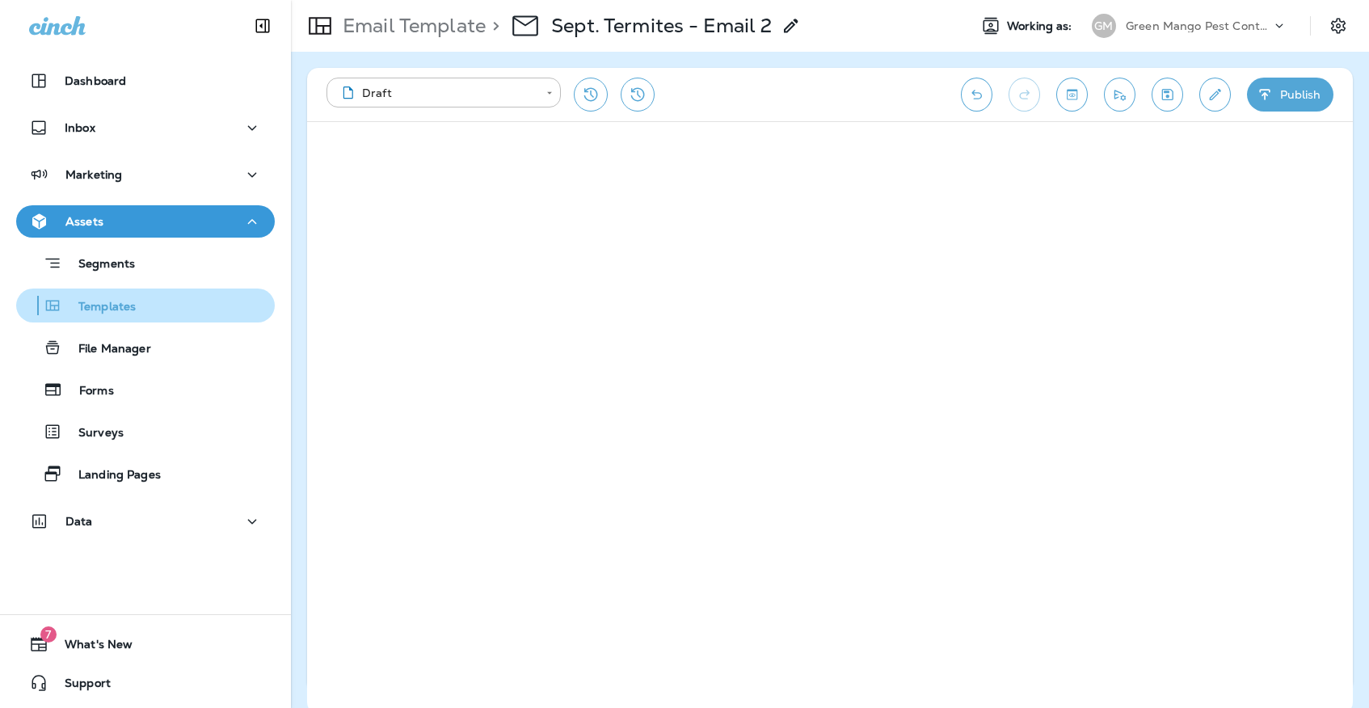
click at [233, 297] on div "Templates" at bounding box center [146, 305] width 246 height 24
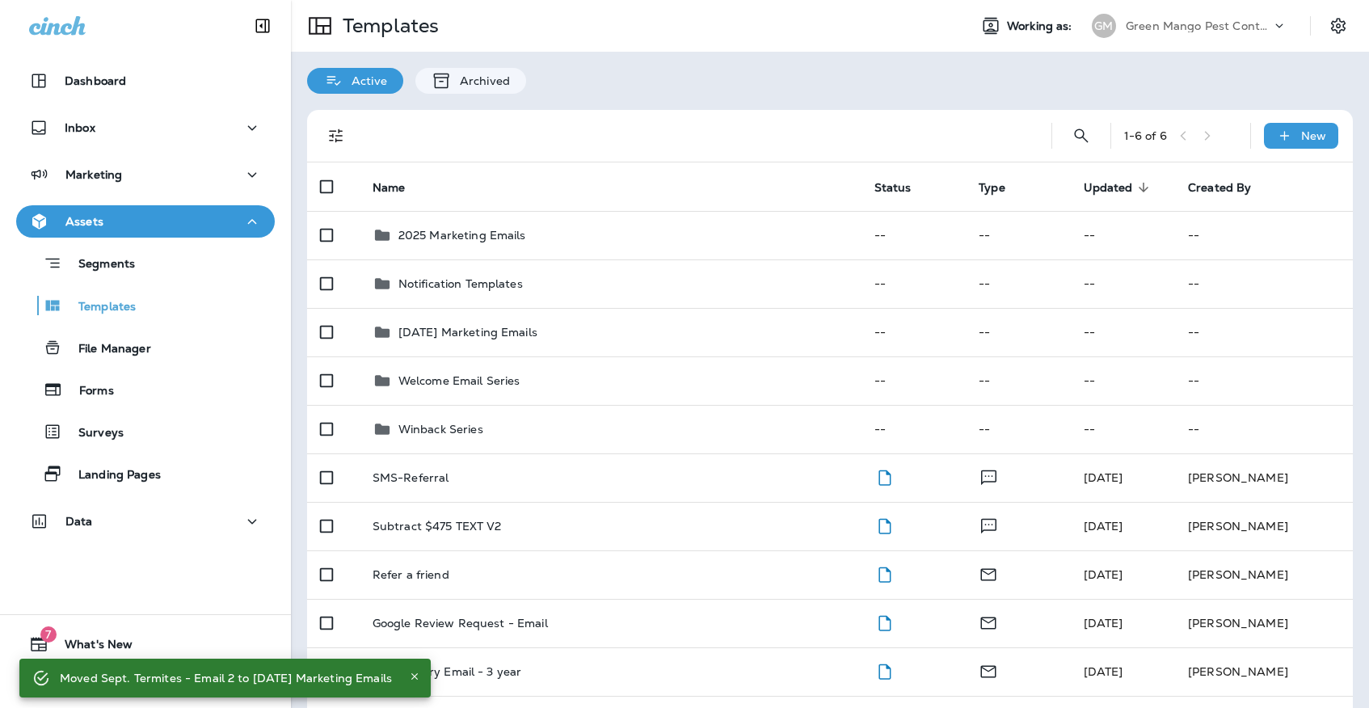
click at [1147, 27] on p "Green Mango Pest Control" at bounding box center [1198, 25] width 145 height 13
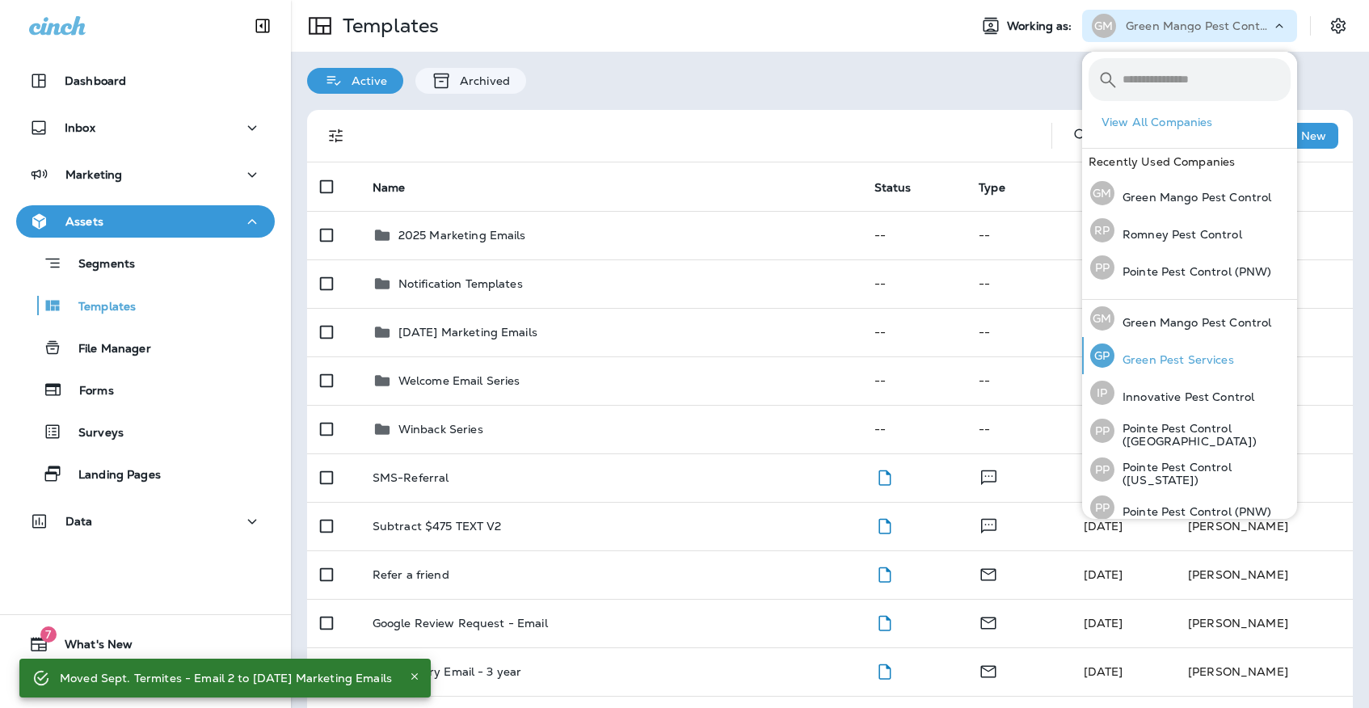
click at [1155, 351] on div "[PERSON_NAME] Pest Services" at bounding box center [1162, 355] width 157 height 37
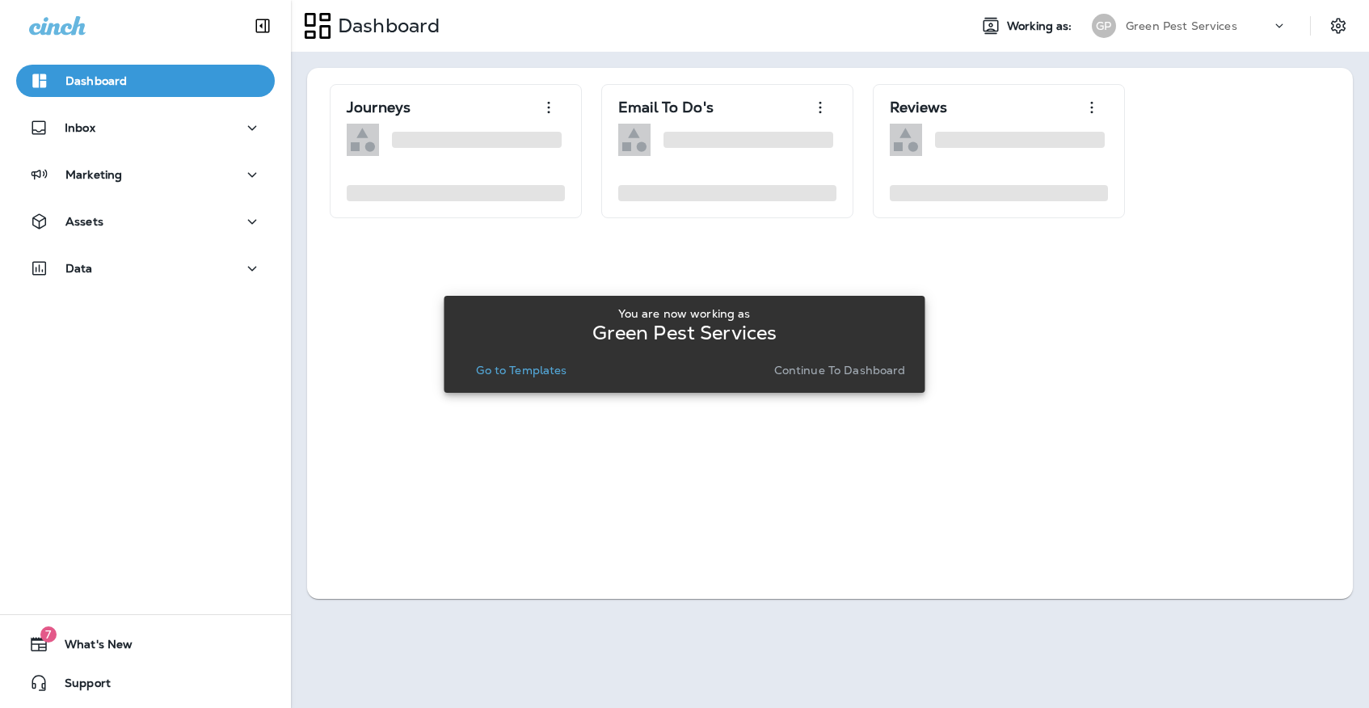
click at [517, 362] on button "Go to Templates" at bounding box center [520, 370] width 103 height 23
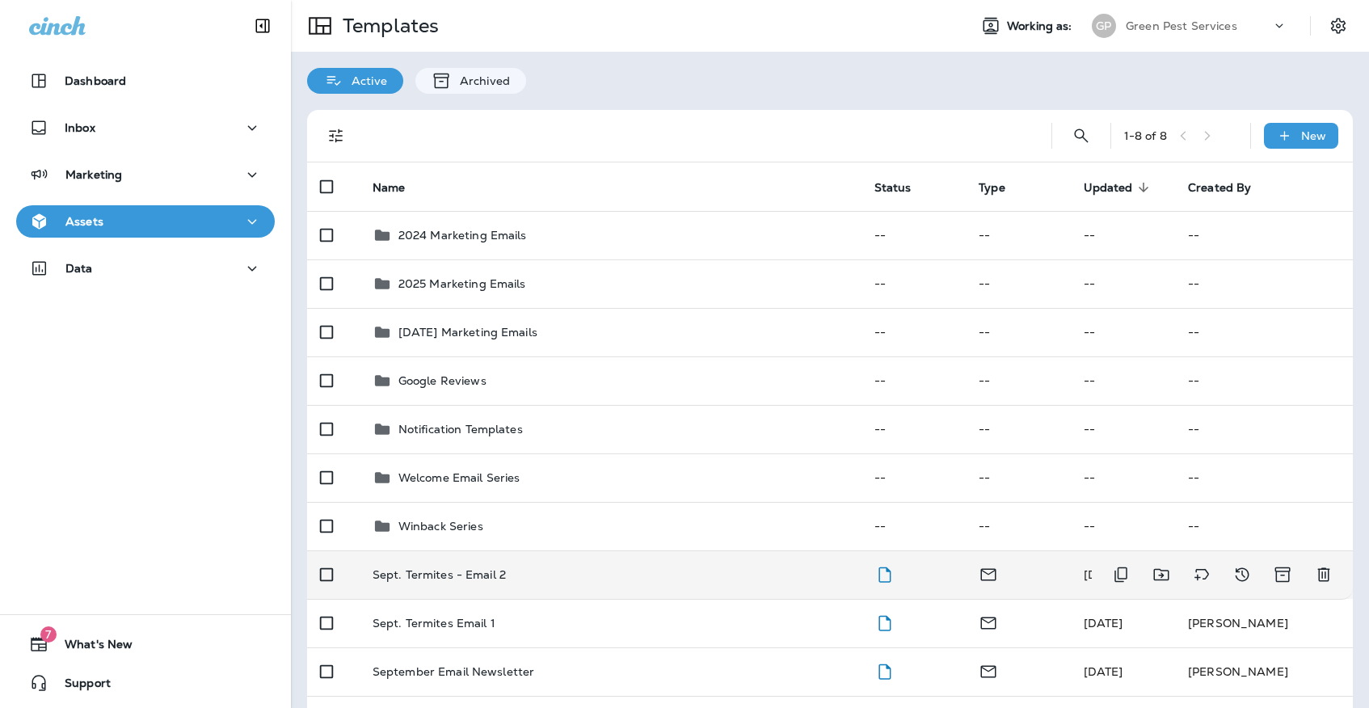
click at [516, 568] on div "Sept. Termites - Email 2" at bounding box center [611, 574] width 476 height 13
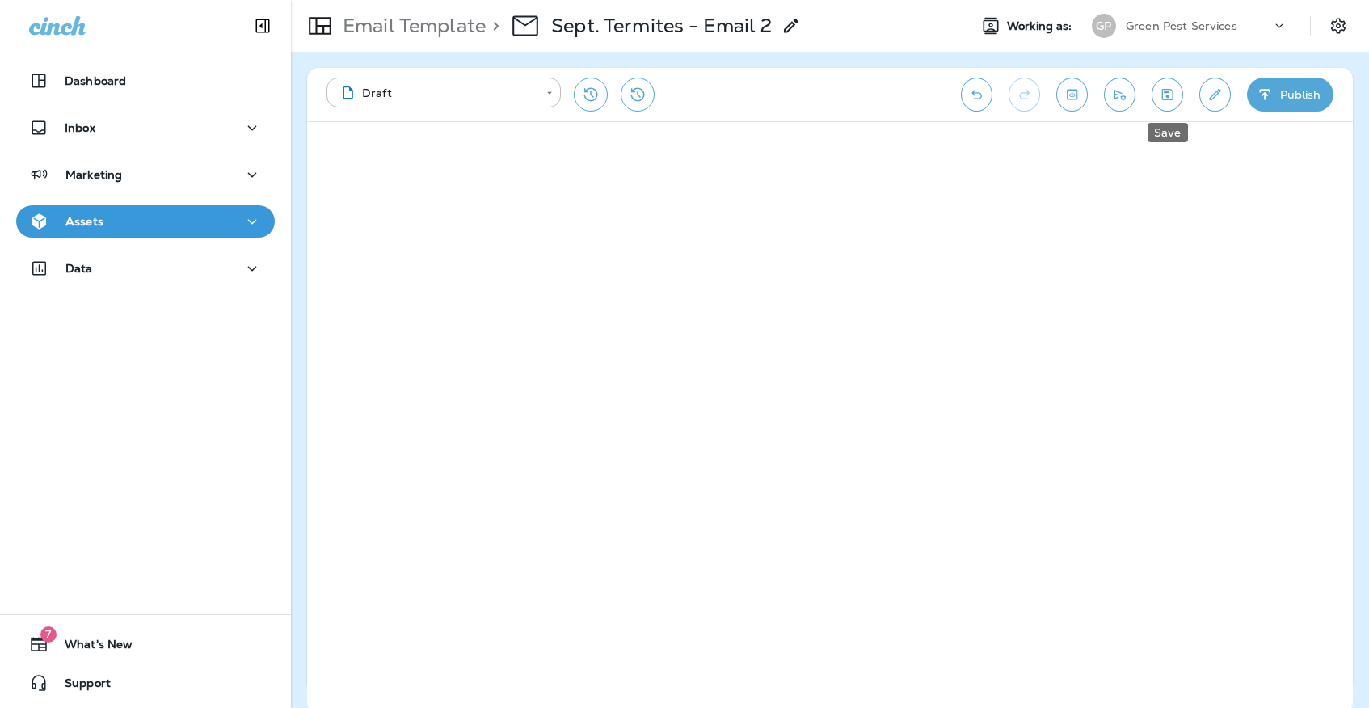
click at [1170, 99] on icon "Save" at bounding box center [1167, 94] width 11 height 11
click at [191, 208] on button "Assets" at bounding box center [145, 221] width 259 height 32
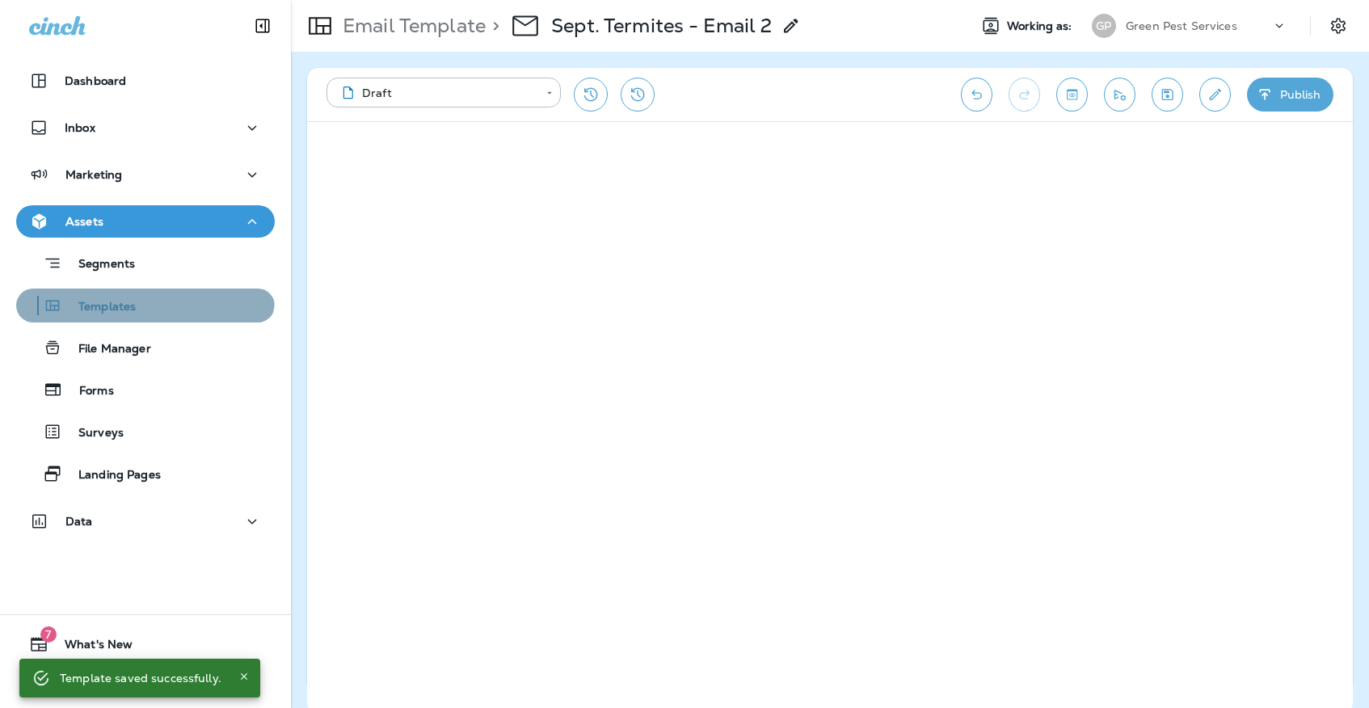
click at [136, 293] on div "Templates" at bounding box center [79, 305] width 113 height 24
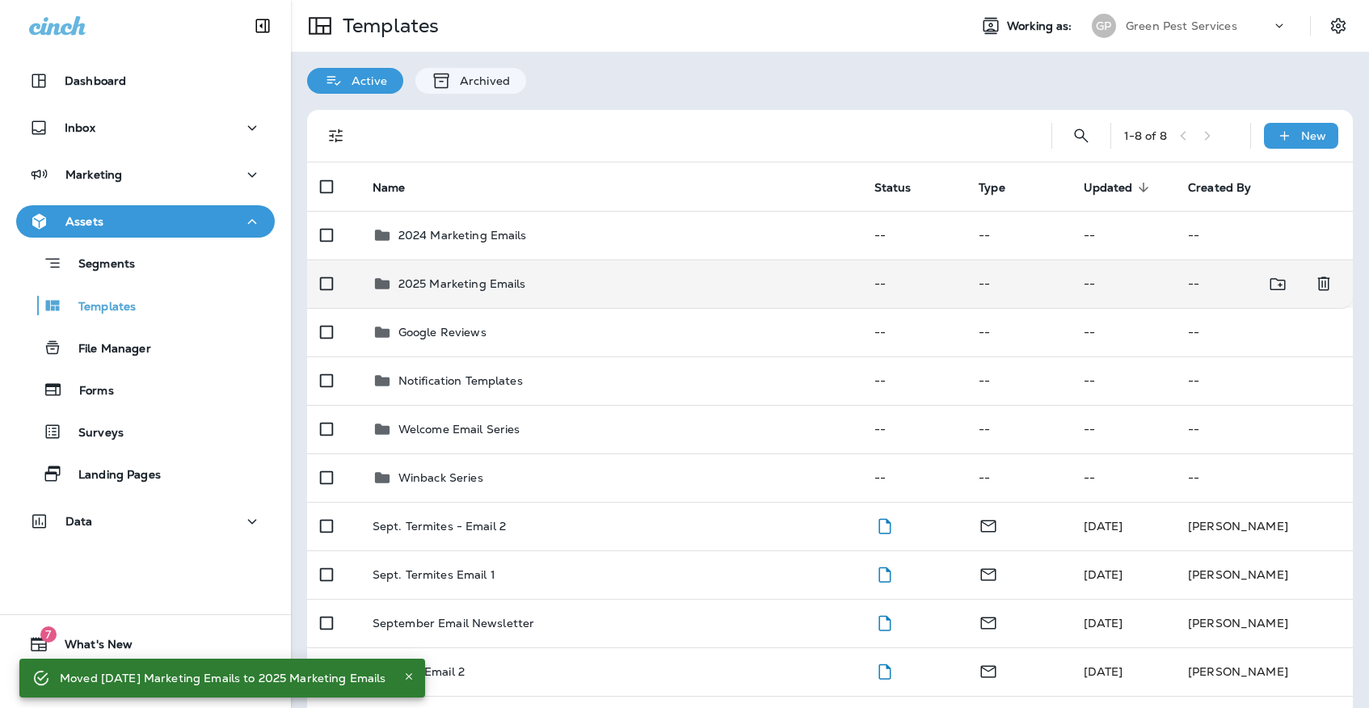
click at [500, 276] on div "2025 Marketing Emails" at bounding box center [462, 283] width 128 height 19
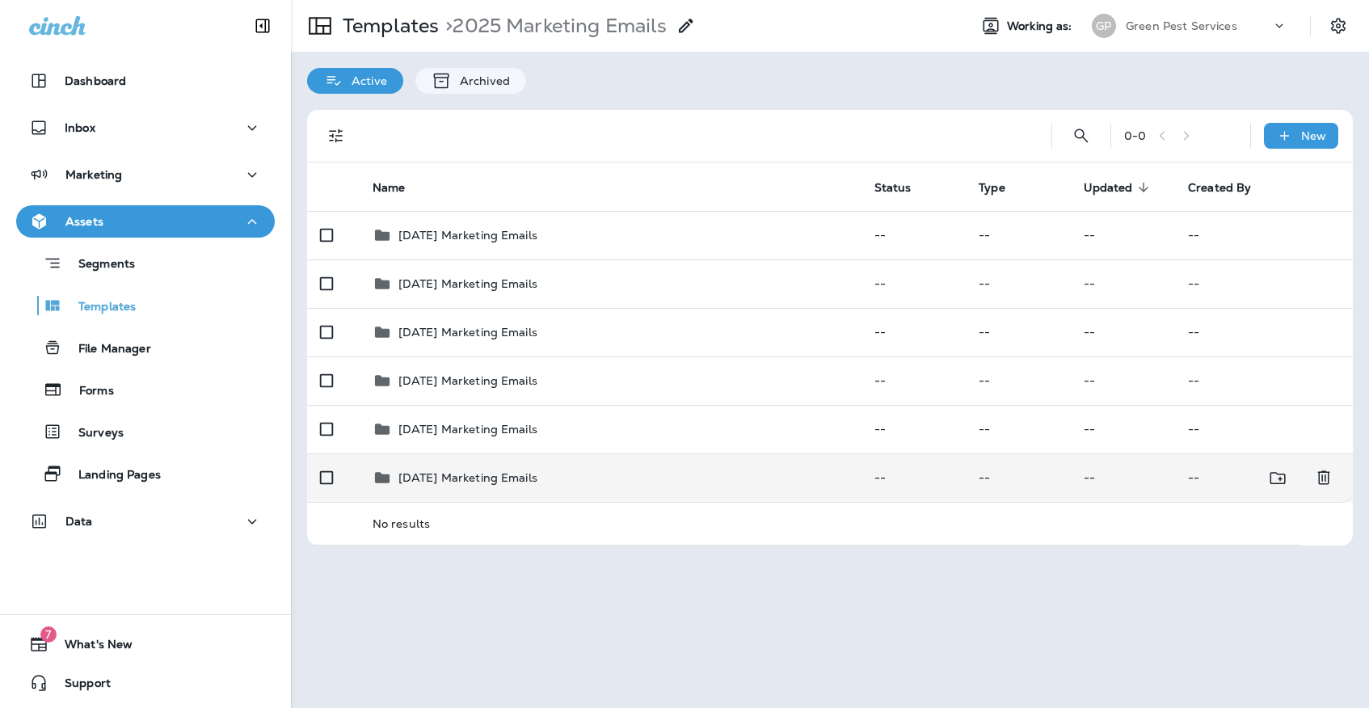
click at [506, 453] on td "[DATE] Marketing Emails" at bounding box center [611, 477] width 502 height 48
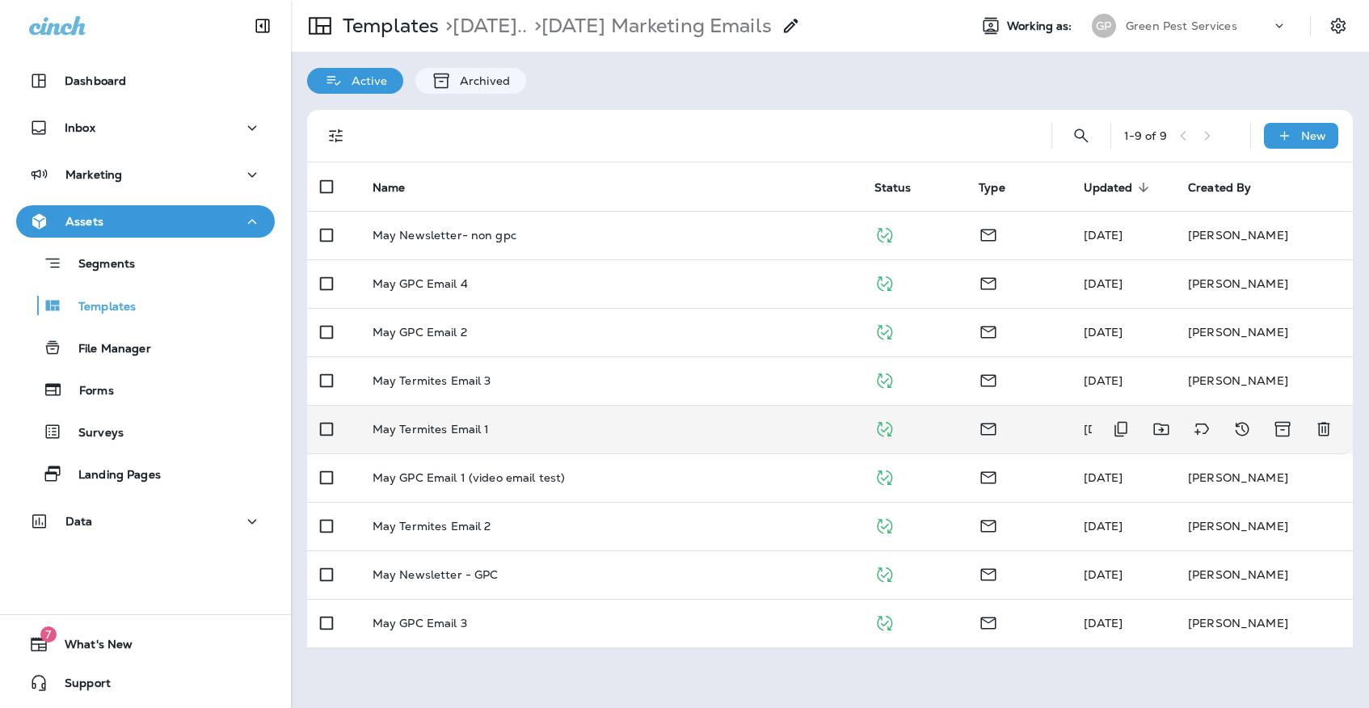
click at [507, 423] on div "May Termites Email 1" at bounding box center [611, 429] width 476 height 13
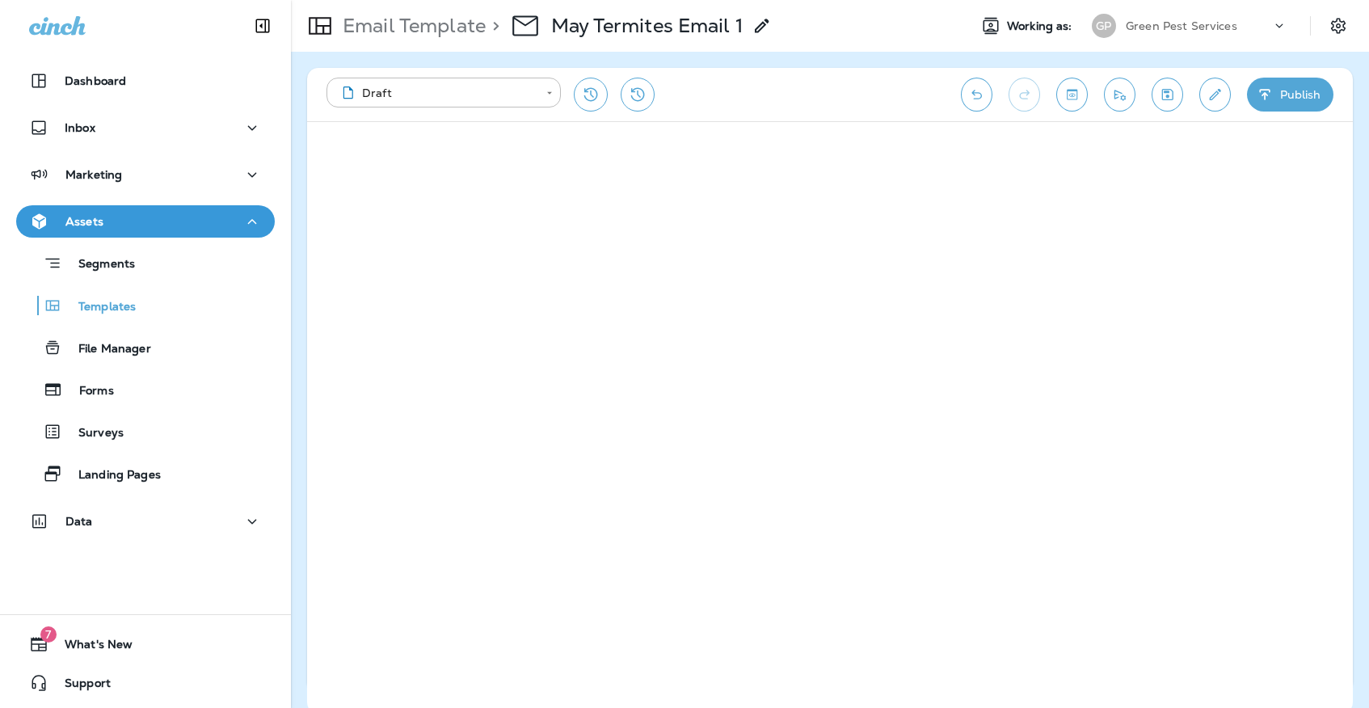
click at [181, 302] on div "Templates" at bounding box center [146, 305] width 246 height 24
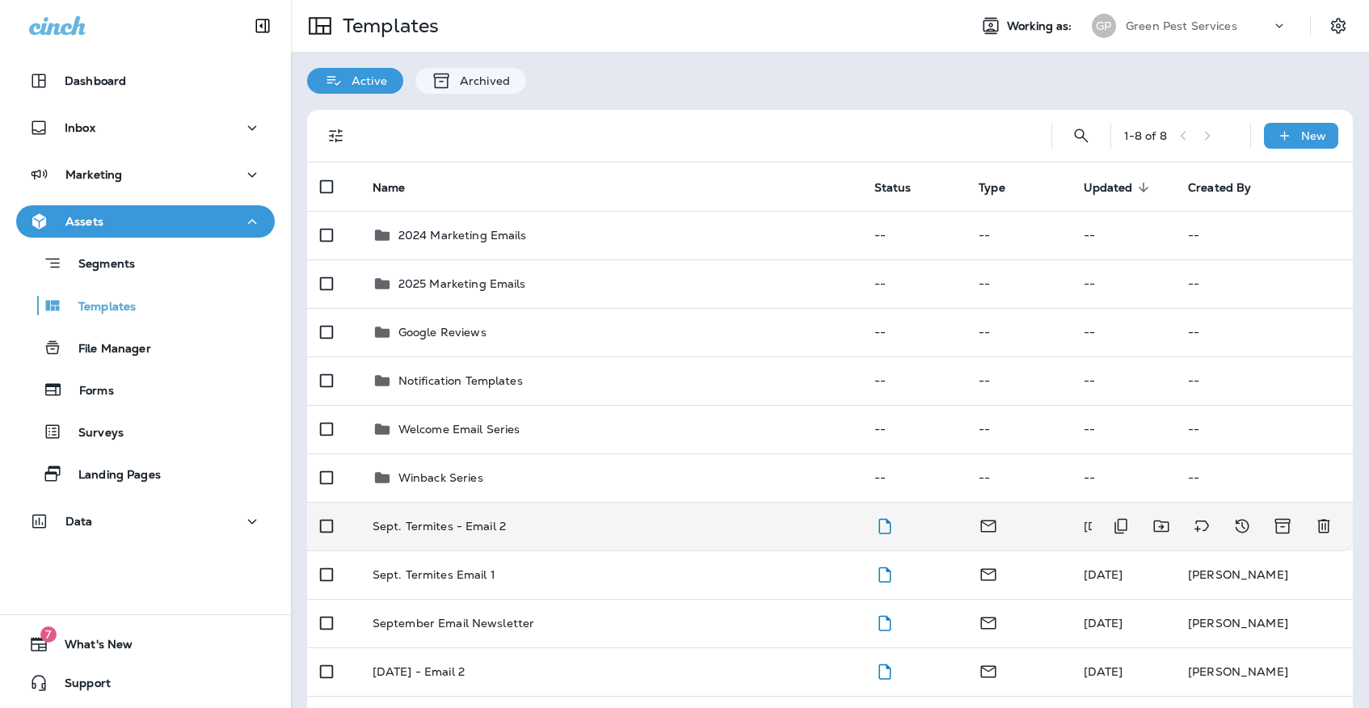
click at [520, 520] on div "Sept. Termites - Email 2" at bounding box center [611, 526] width 476 height 13
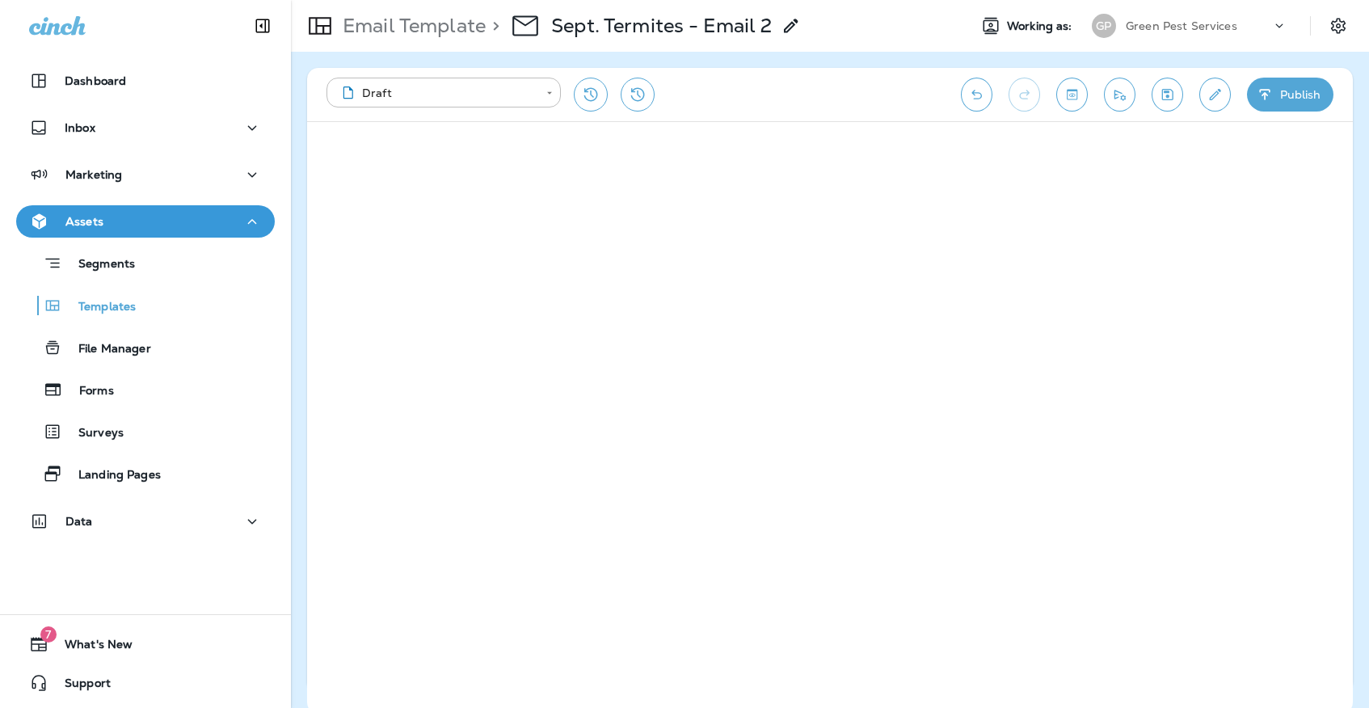
click at [1173, 95] on icon "Save" at bounding box center [1167, 94] width 17 height 16
click at [1170, 85] on button "Save" at bounding box center [1167, 95] width 32 height 34
click at [1156, 38] on div "[PERSON_NAME] Pest Services" at bounding box center [1189, 26] width 215 height 32
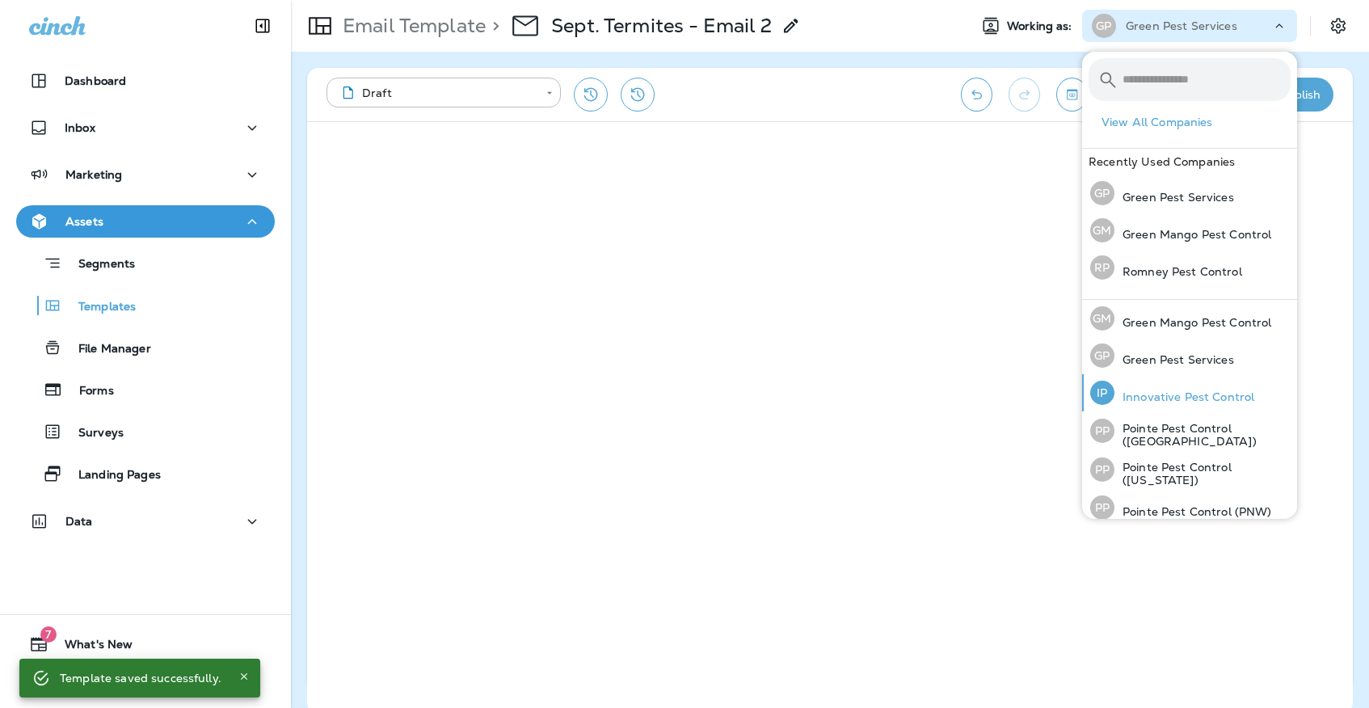
click at [1131, 389] on div "IP Innovative Pest Control" at bounding box center [1172, 392] width 177 height 37
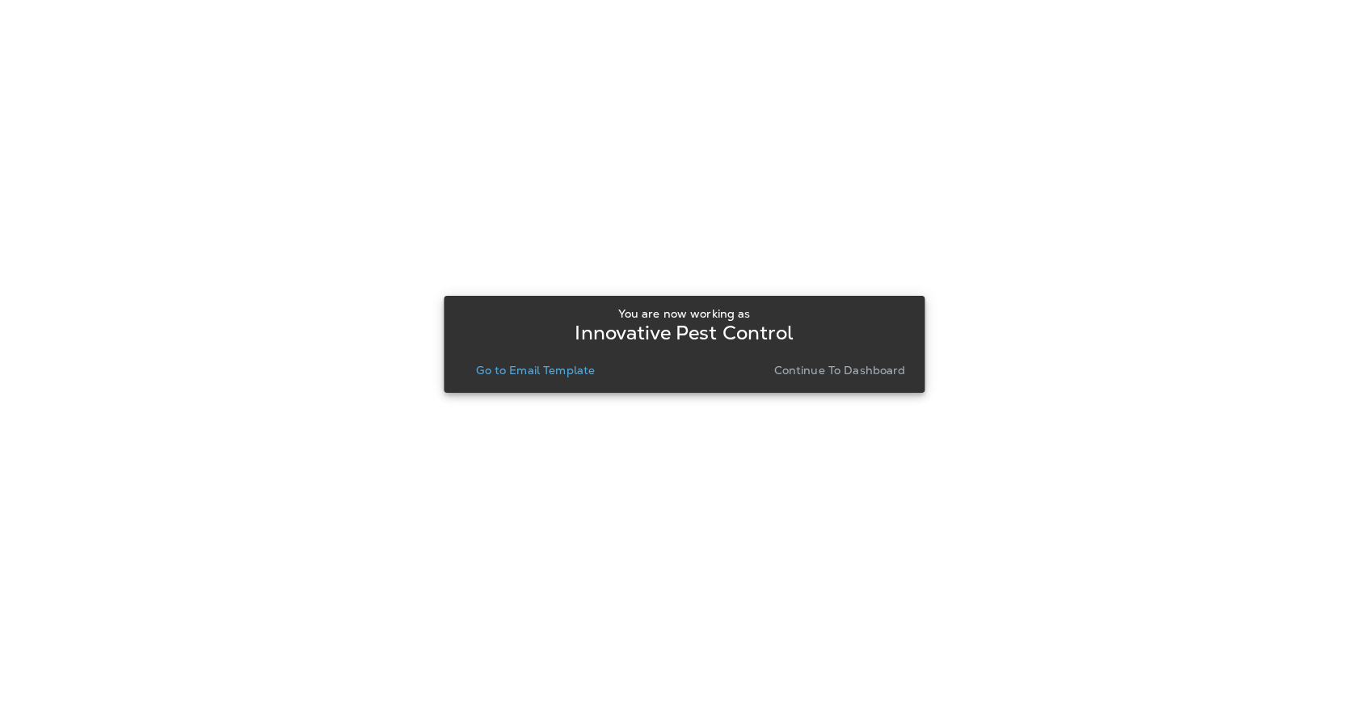
click at [570, 366] on p "Go to Email Template" at bounding box center [535, 370] width 119 height 13
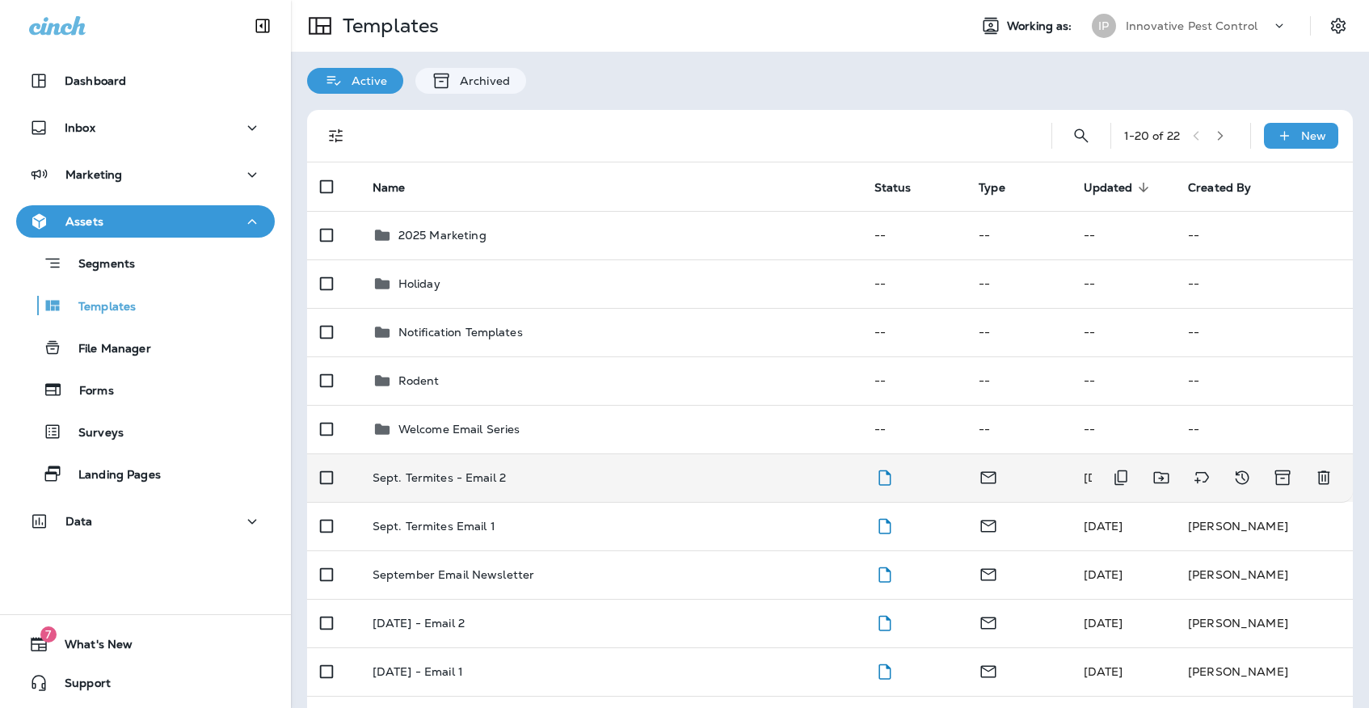
click at [504, 471] on div "Sept. Termites - Email 2" at bounding box center [611, 477] width 476 height 13
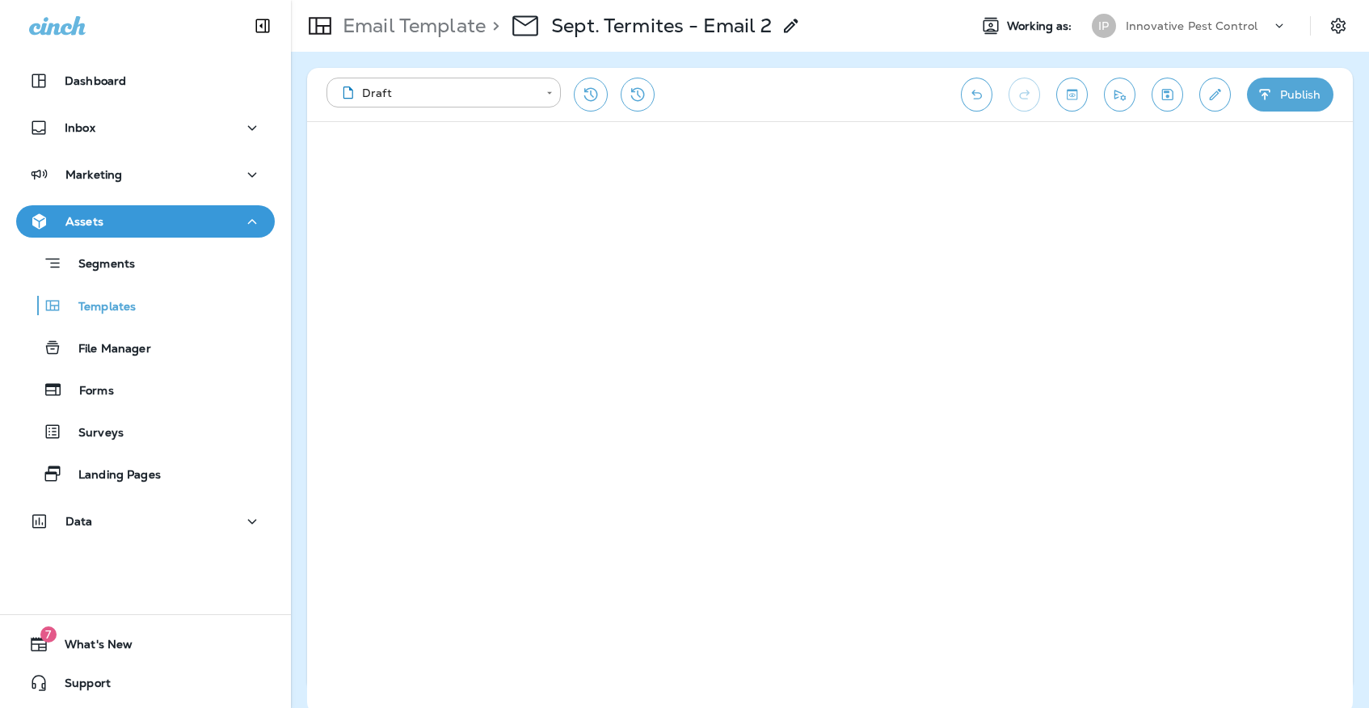
click at [351, 40] on div "Email Template > Sept. Termites - Email 2" at bounding box center [546, 25] width 510 height 45
click at [368, 23] on p "Email Template" at bounding box center [410, 26] width 149 height 24
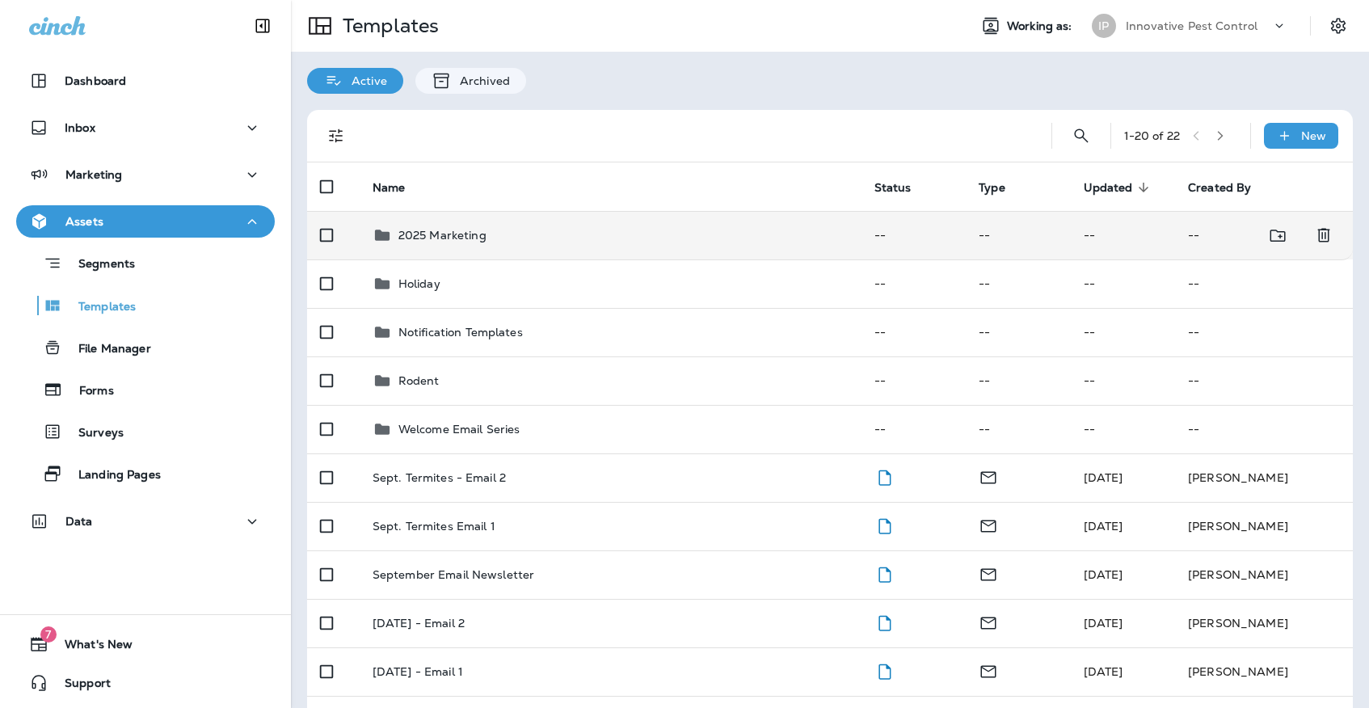
click at [470, 229] on p "2025 Marketing" at bounding box center [442, 235] width 88 height 13
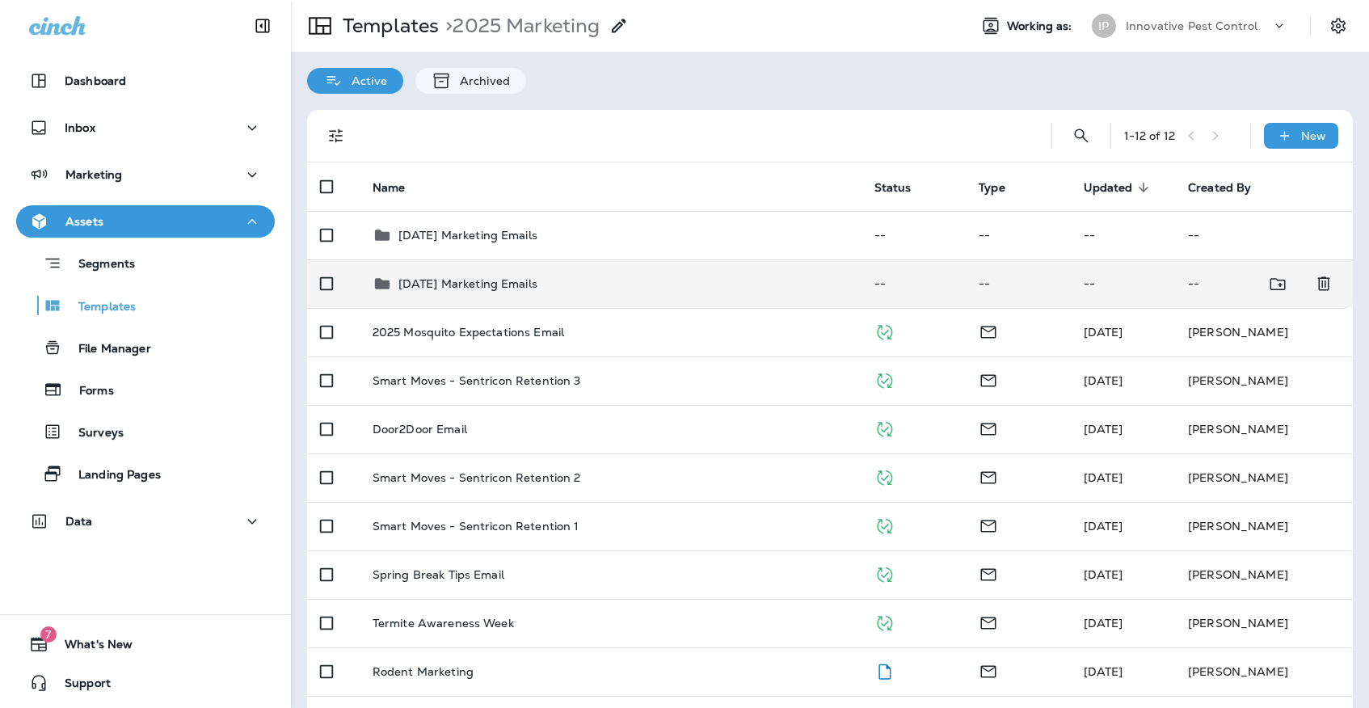
click at [538, 274] on div "[DATE] Marketing Emails" at bounding box center [611, 283] width 476 height 19
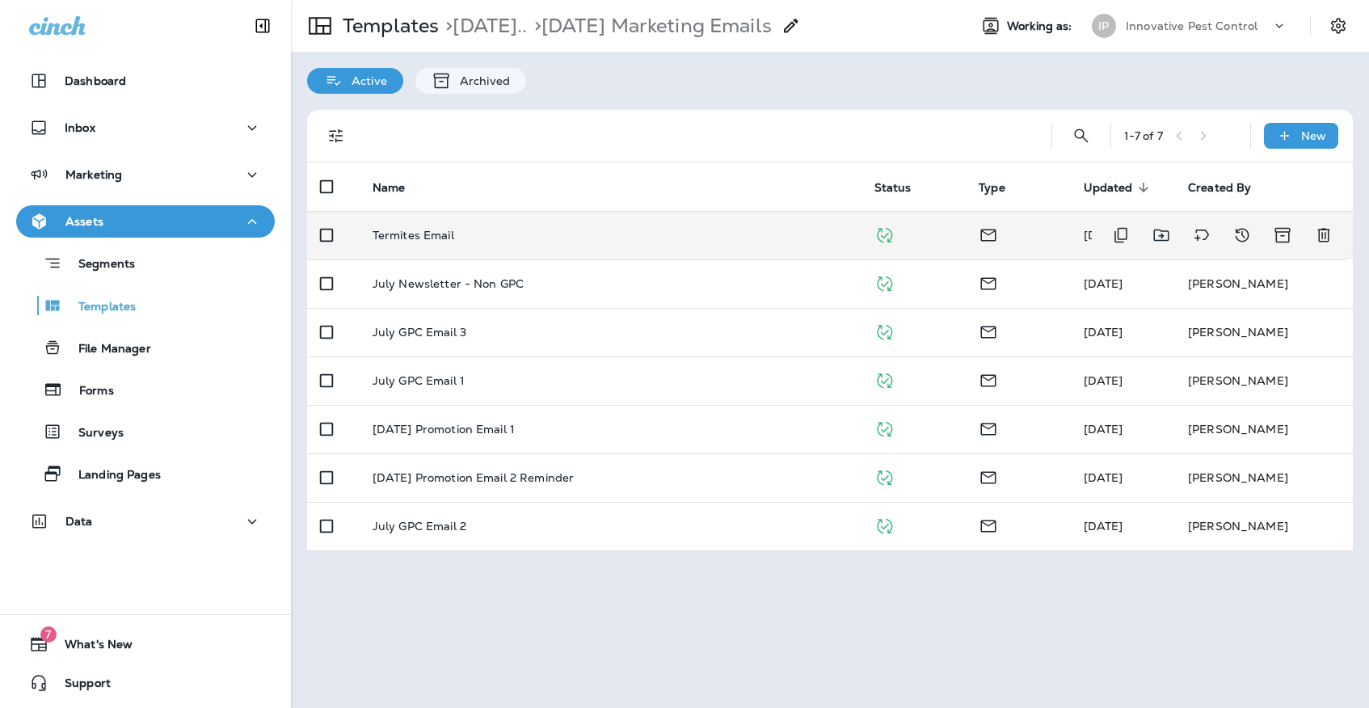
click at [526, 239] on td "Termites Email" at bounding box center [611, 235] width 502 height 48
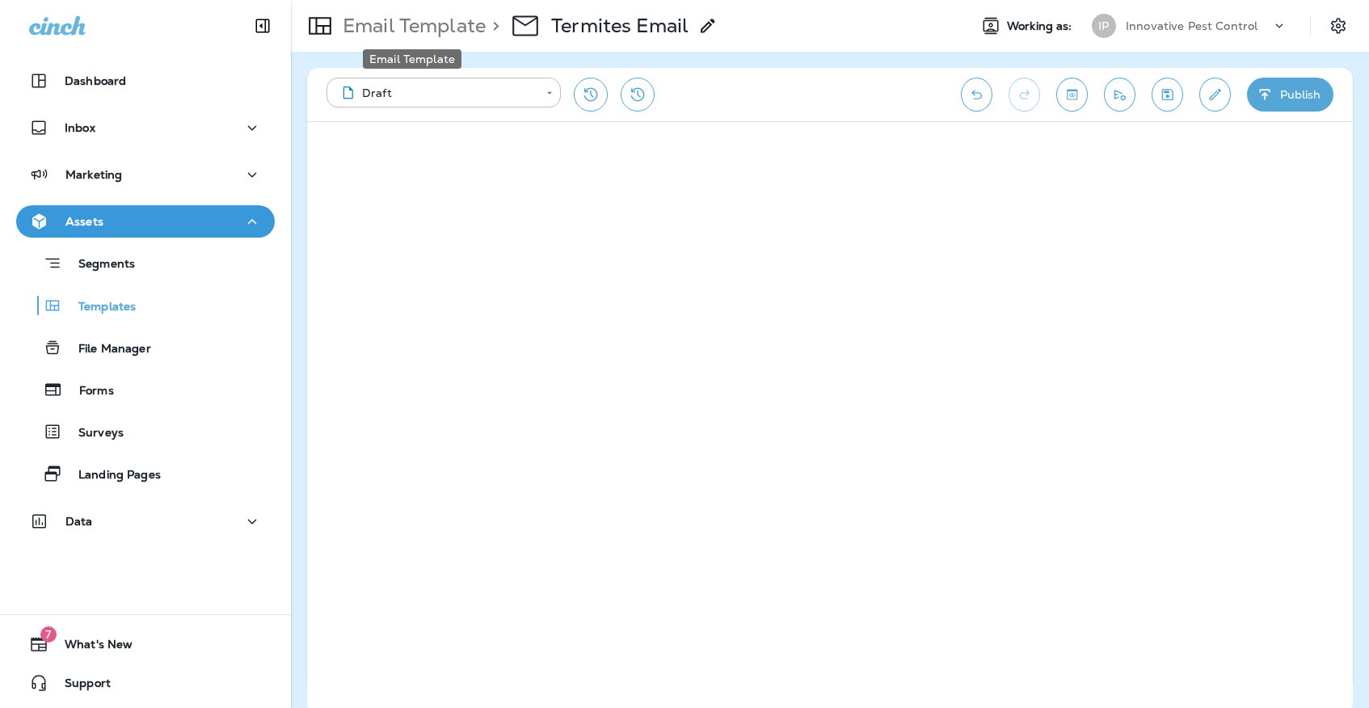
click at [421, 27] on p "Email Template" at bounding box center [410, 26] width 149 height 24
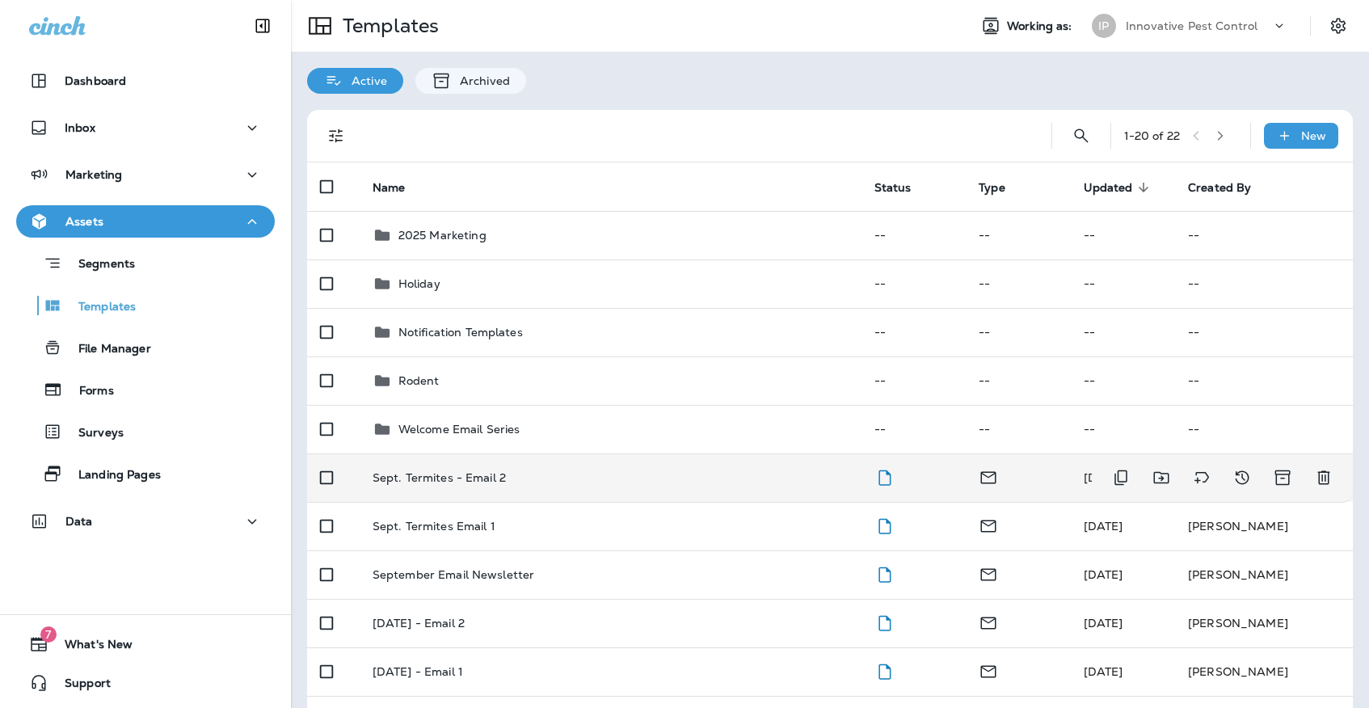
click at [578, 477] on td "Sept. Termites - Email 2" at bounding box center [611, 477] width 502 height 48
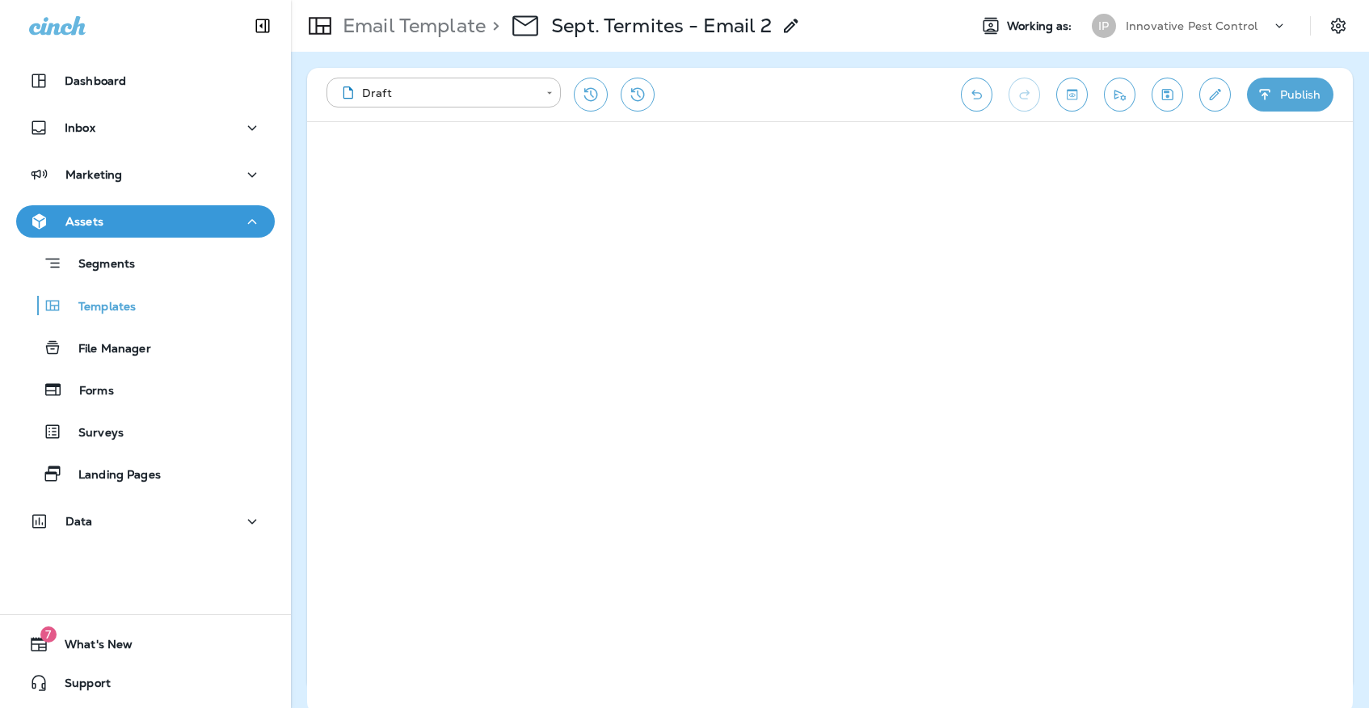
click at [865, 3] on div "Email Template > Sept. Termites - Email 2" at bounding box center [623, 25] width 664 height 45
click at [1156, 91] on button "Save" at bounding box center [1167, 95] width 32 height 34
click at [1172, 95] on icon "Save" at bounding box center [1167, 94] width 11 height 11
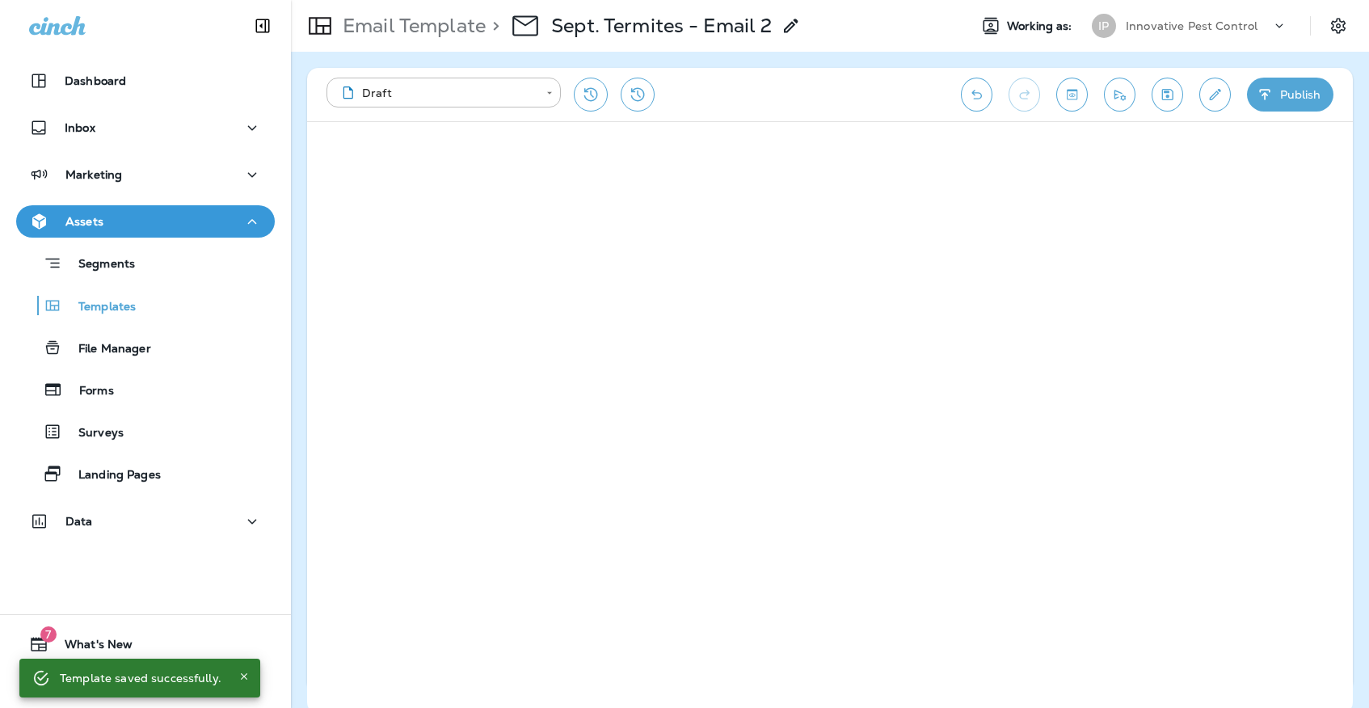
click at [1168, 15] on div "Innovative Pest Control" at bounding box center [1198, 26] width 145 height 24
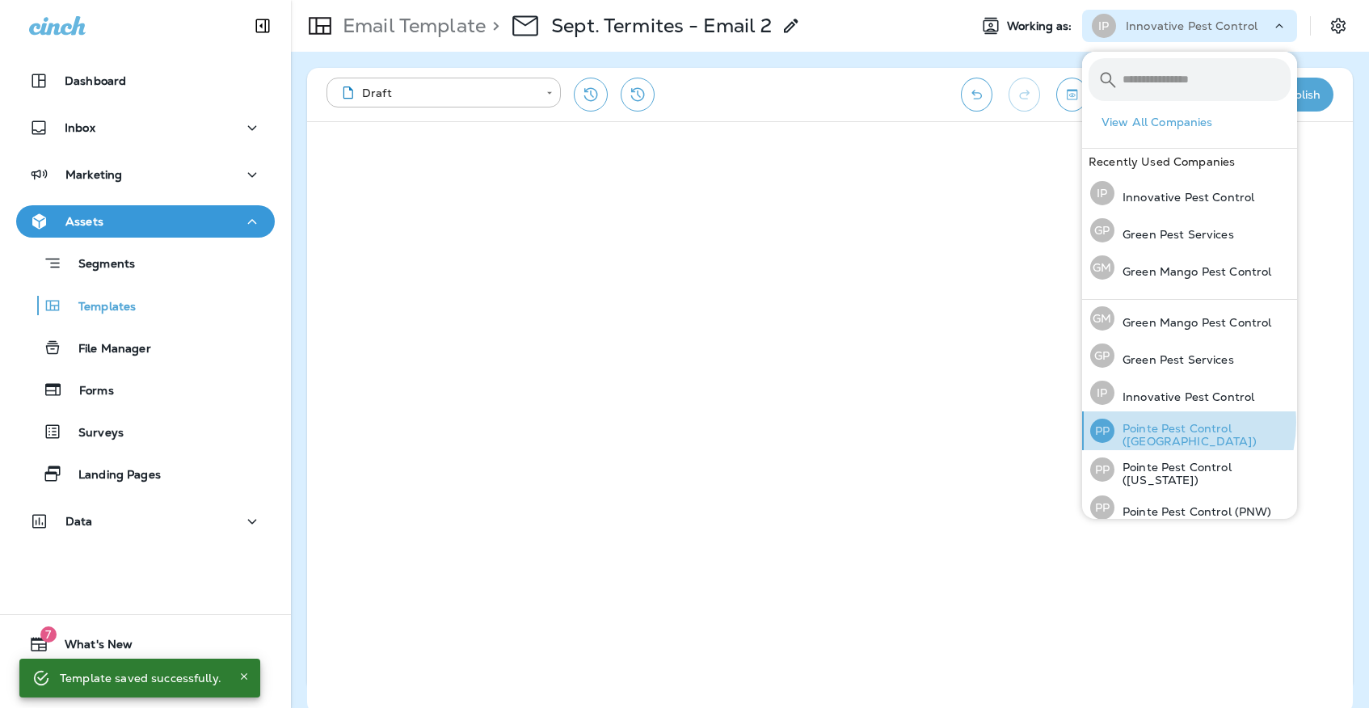
click at [1161, 423] on div "PP Pointe Pest Control ([GEOGRAPHIC_DATA])" at bounding box center [1190, 430] width 213 height 39
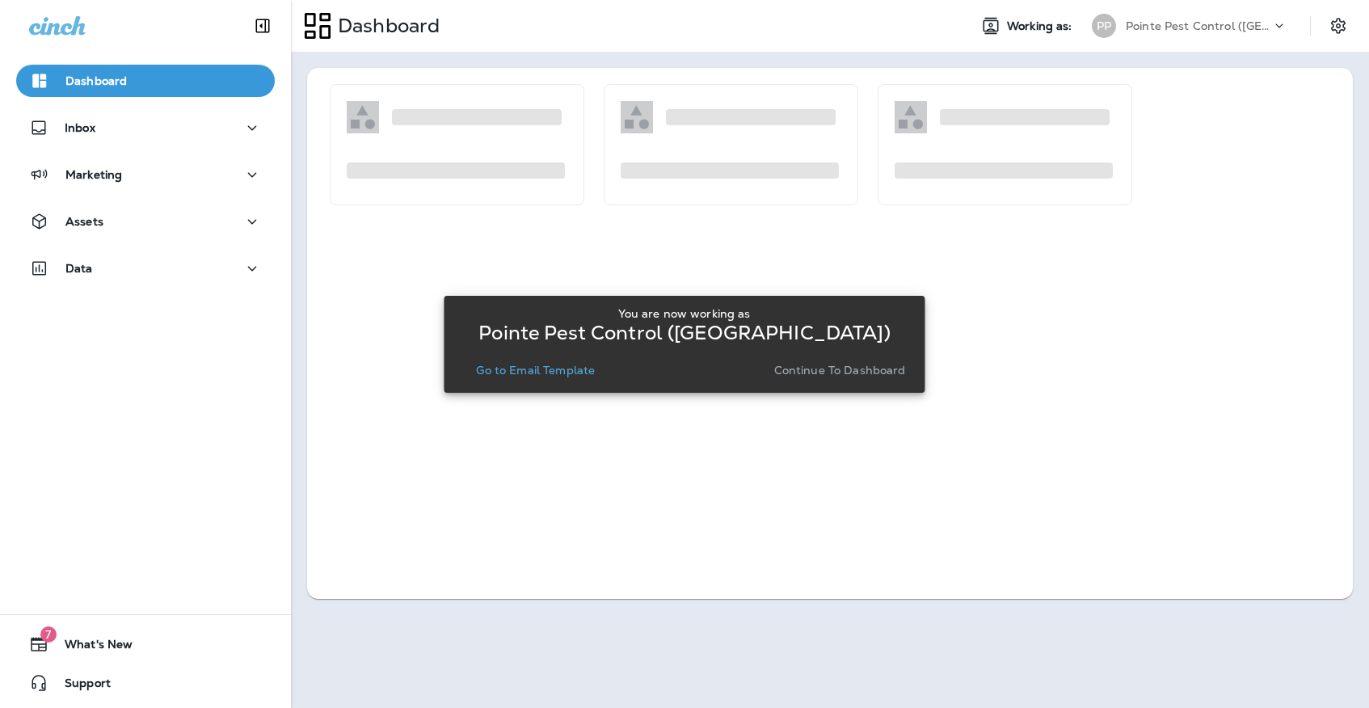
click at [530, 362] on button "Go to Email Template" at bounding box center [535, 370] width 132 height 23
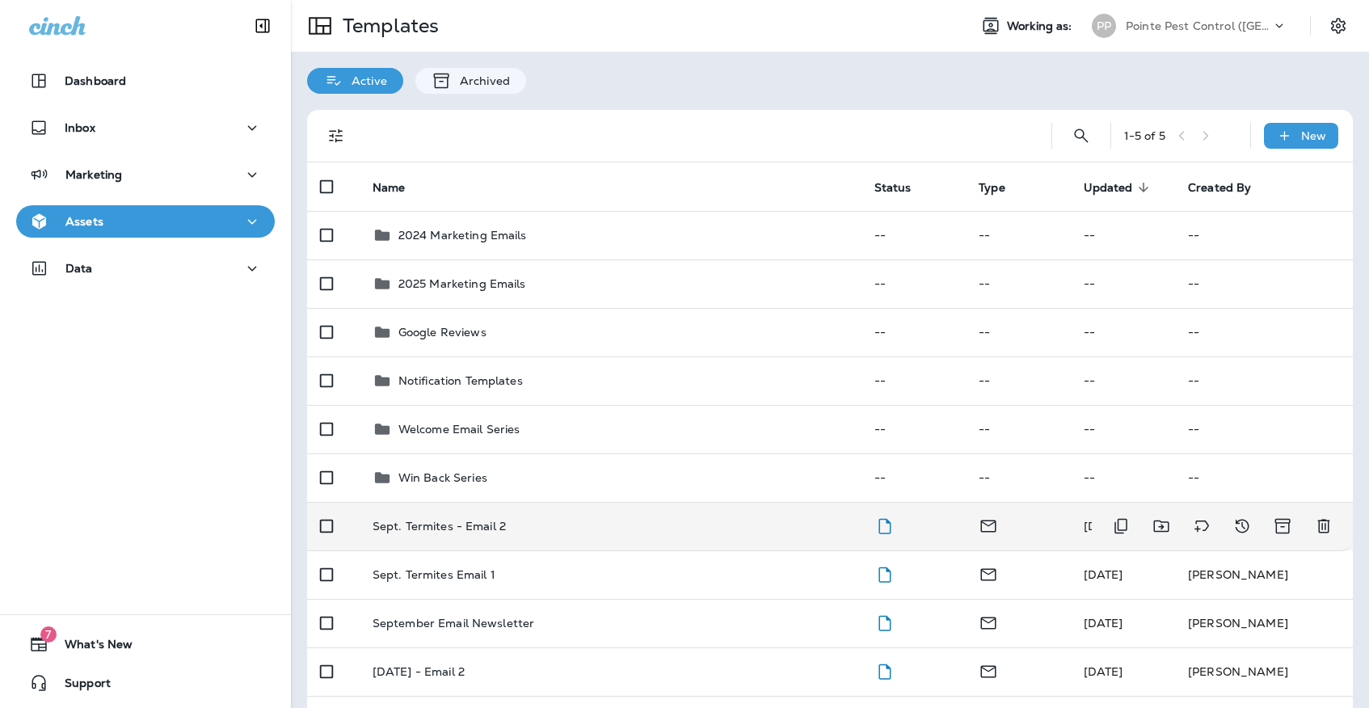
click at [514, 502] on td "Sept. Termites - Email 2" at bounding box center [611, 526] width 502 height 48
